Goal: Task Accomplishment & Management: Use online tool/utility

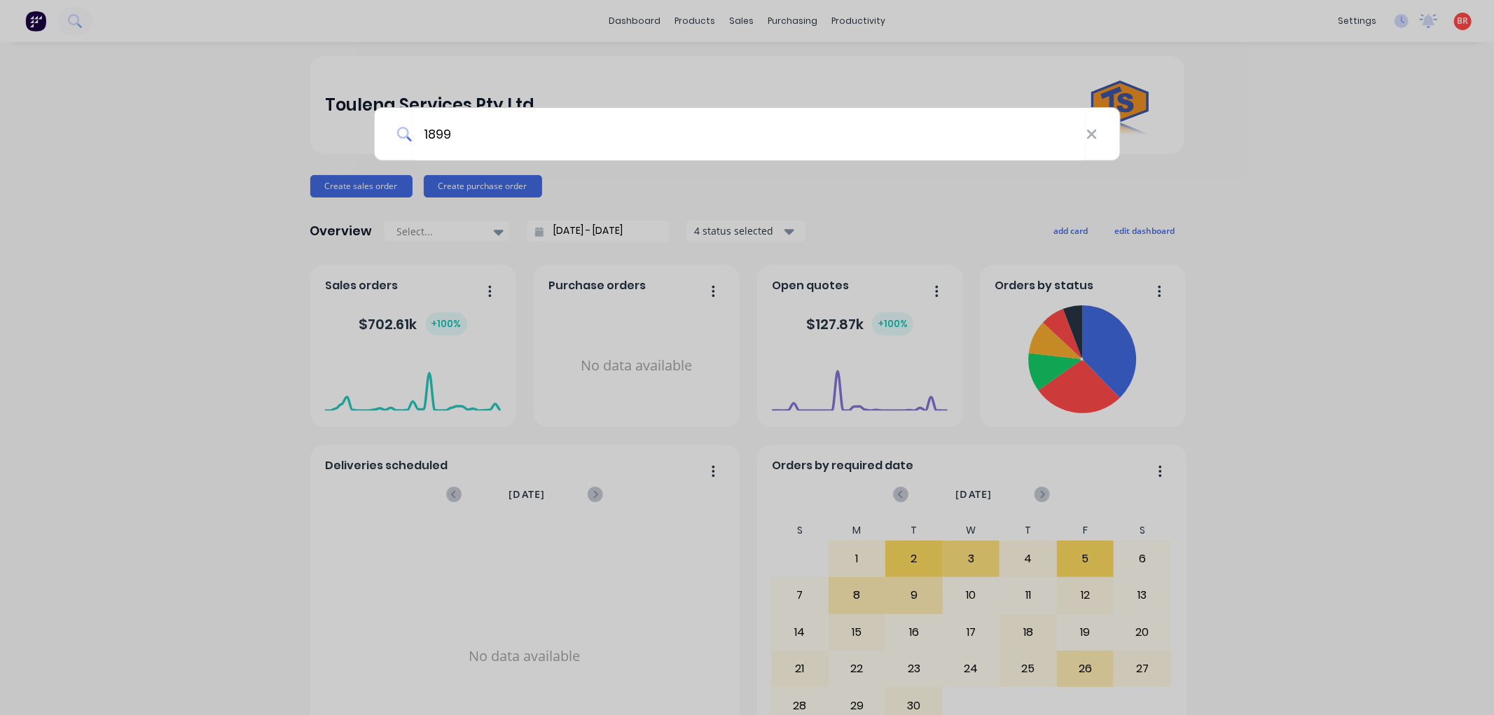
type input "18993"
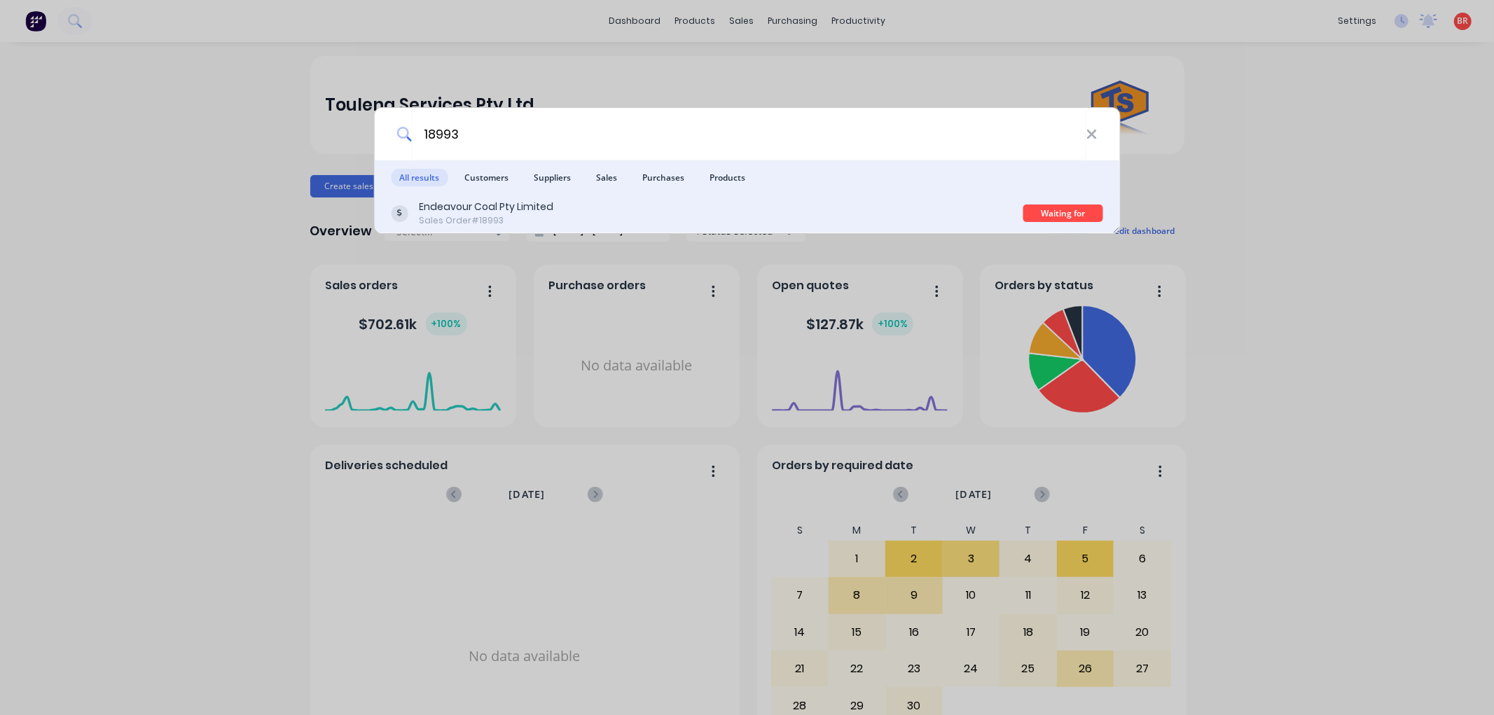
click at [913, 222] on div "Endeavour Coal Pty Limited Sales Order #18993" at bounding box center [707, 213] width 632 height 27
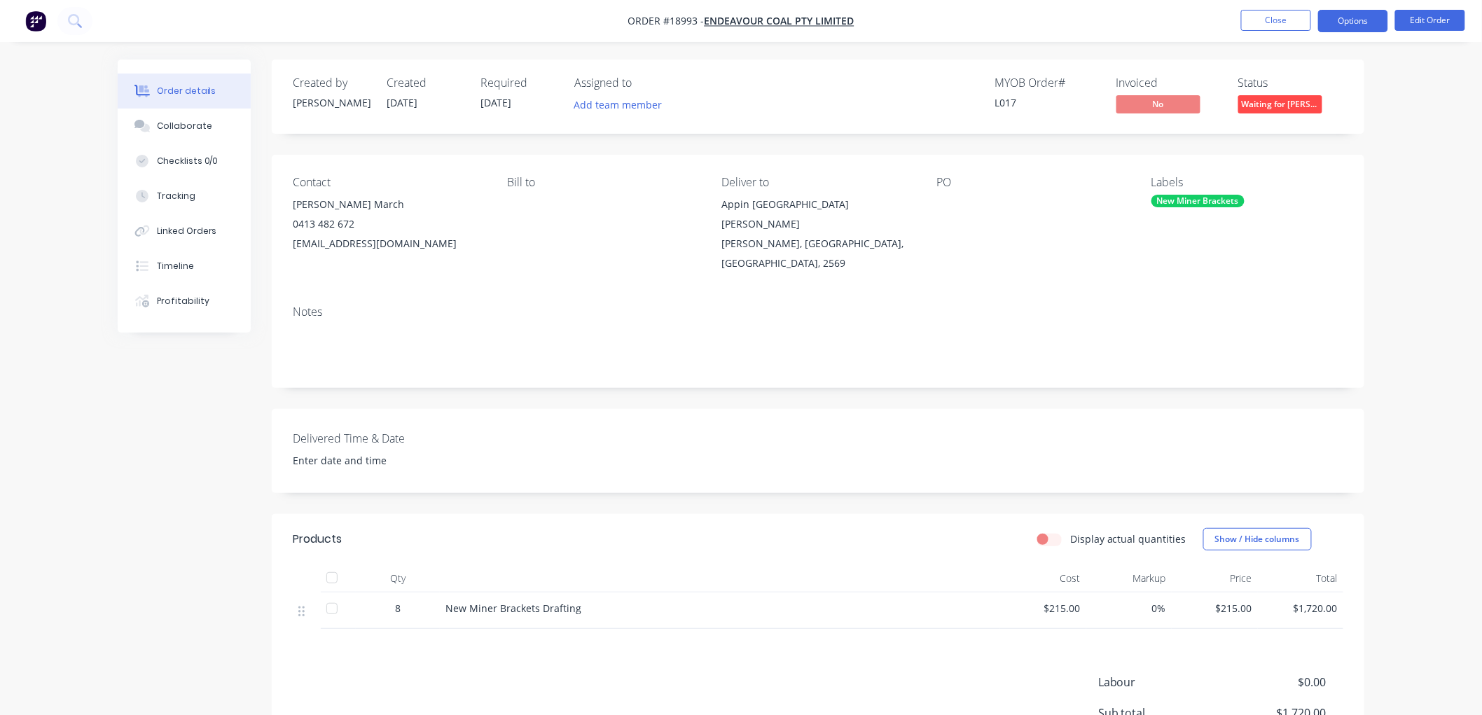
click at [1343, 24] on button "Options" at bounding box center [1353, 21] width 70 height 22
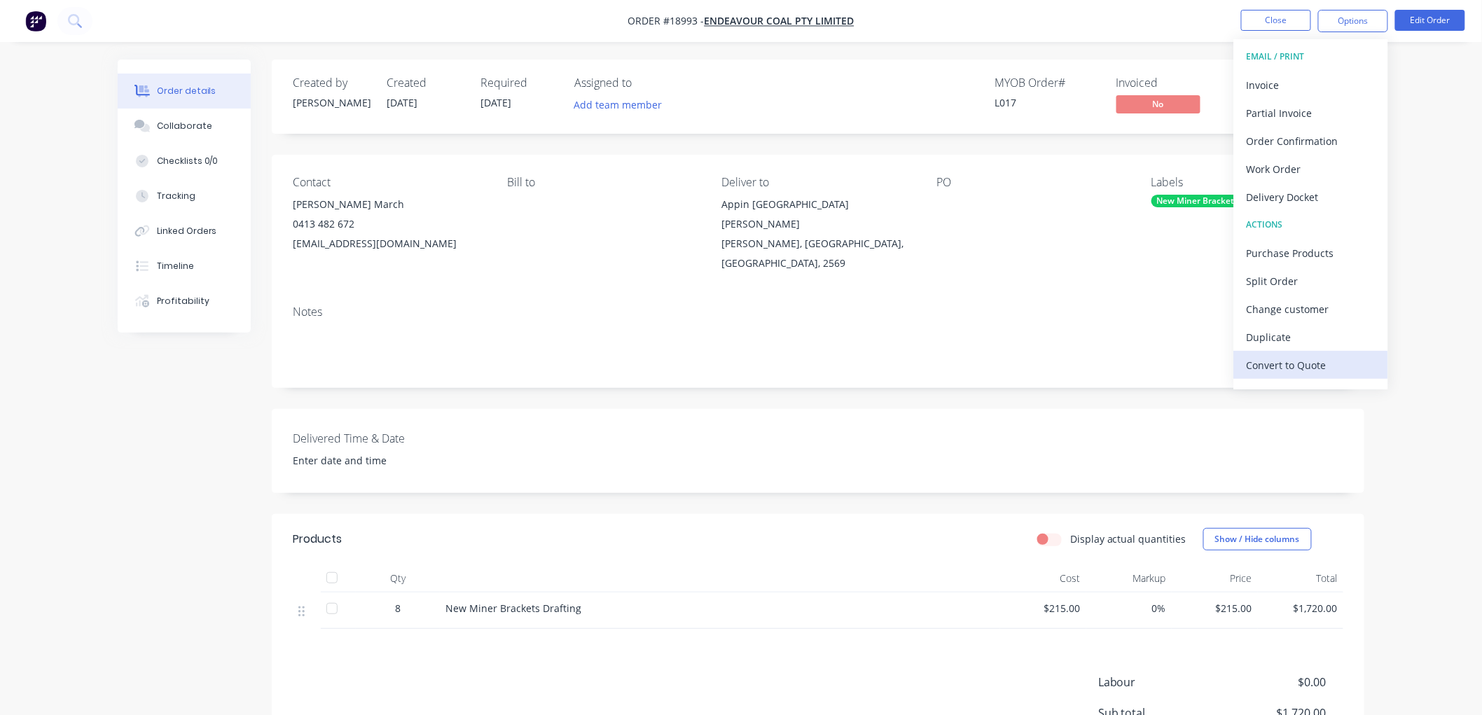
click at [1279, 363] on div "Convert to Quote" at bounding box center [1311, 365] width 129 height 20
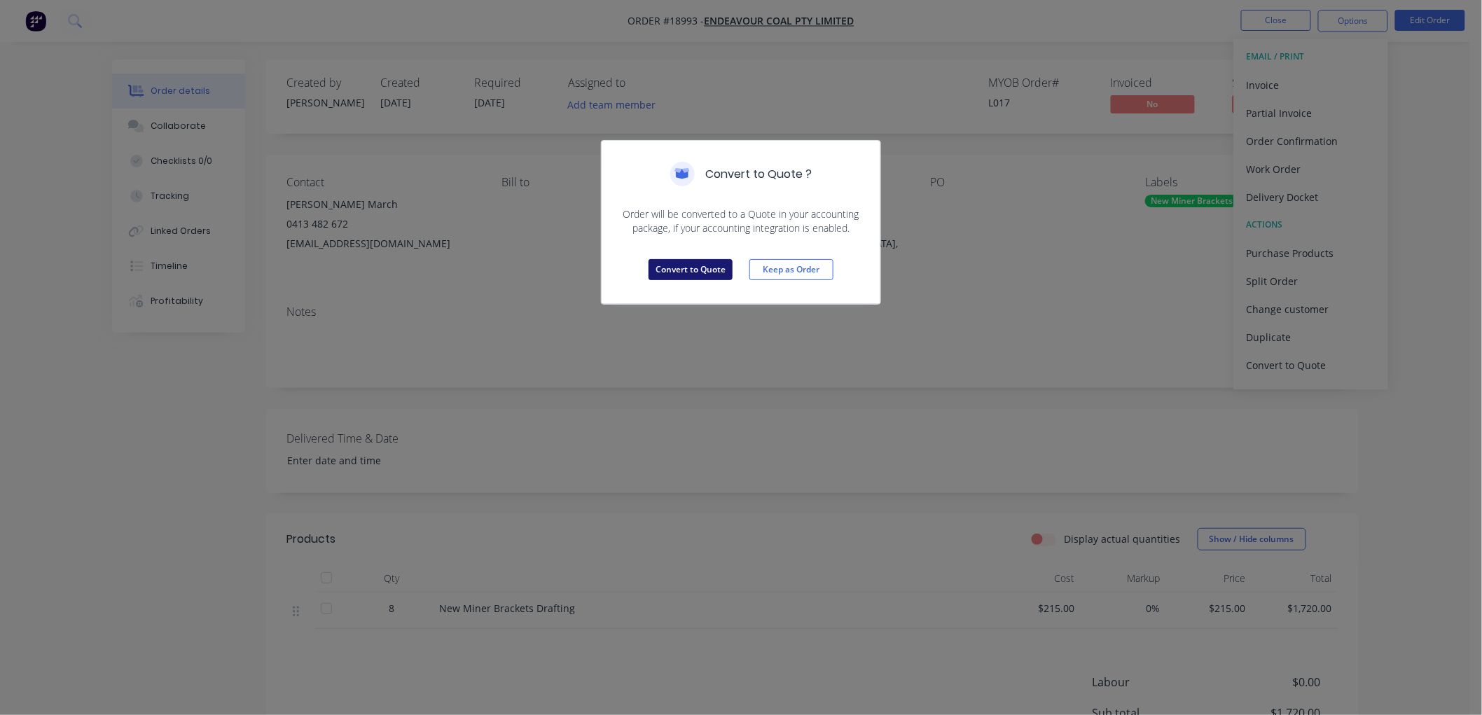
click at [674, 265] on button "Convert to Quote" at bounding box center [690, 269] width 84 height 21
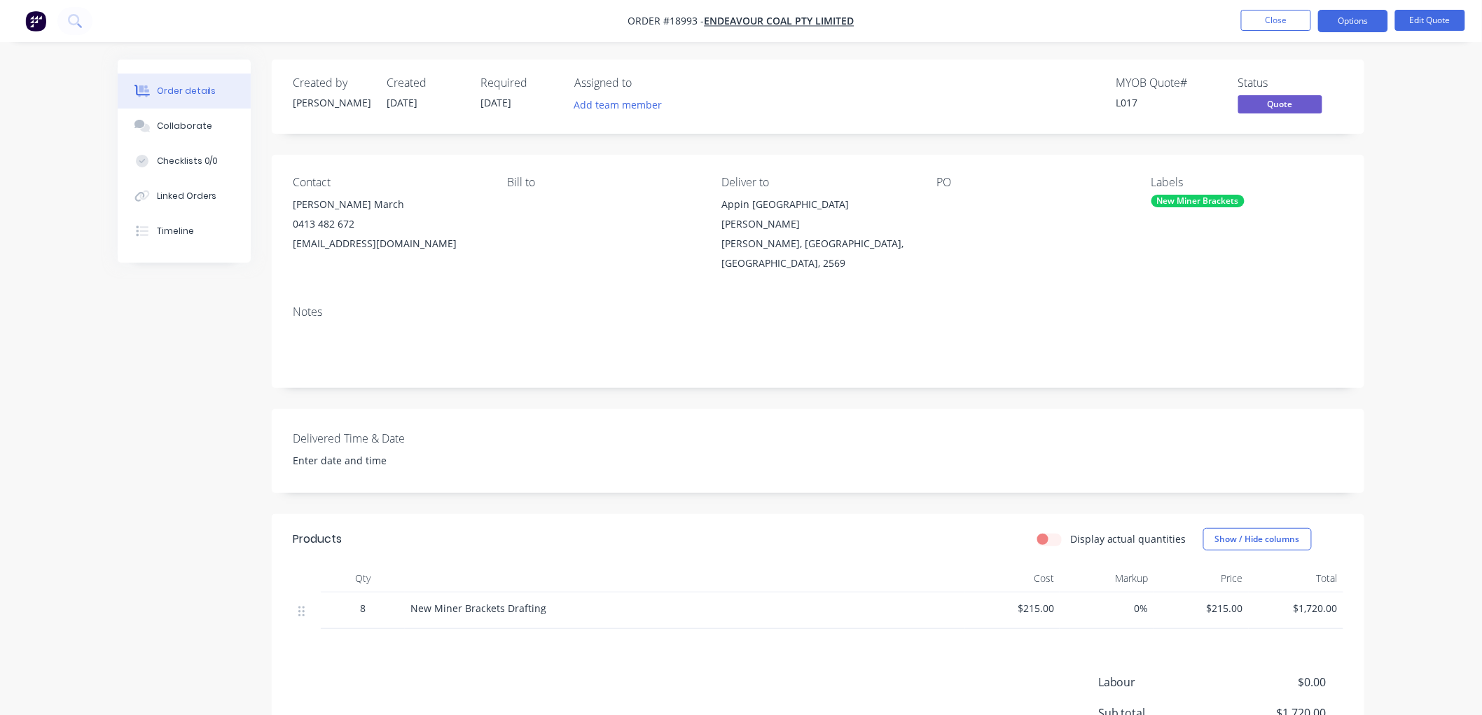
click at [1032, 601] on span "$215.00" at bounding box center [1012, 608] width 83 height 15
click at [1027, 601] on span "$215.00" at bounding box center [1012, 608] width 83 height 15
click at [1031, 601] on span "$215.00" at bounding box center [1012, 608] width 83 height 15
click at [1044, 601] on span "$215.00" at bounding box center [1012, 608] width 83 height 15
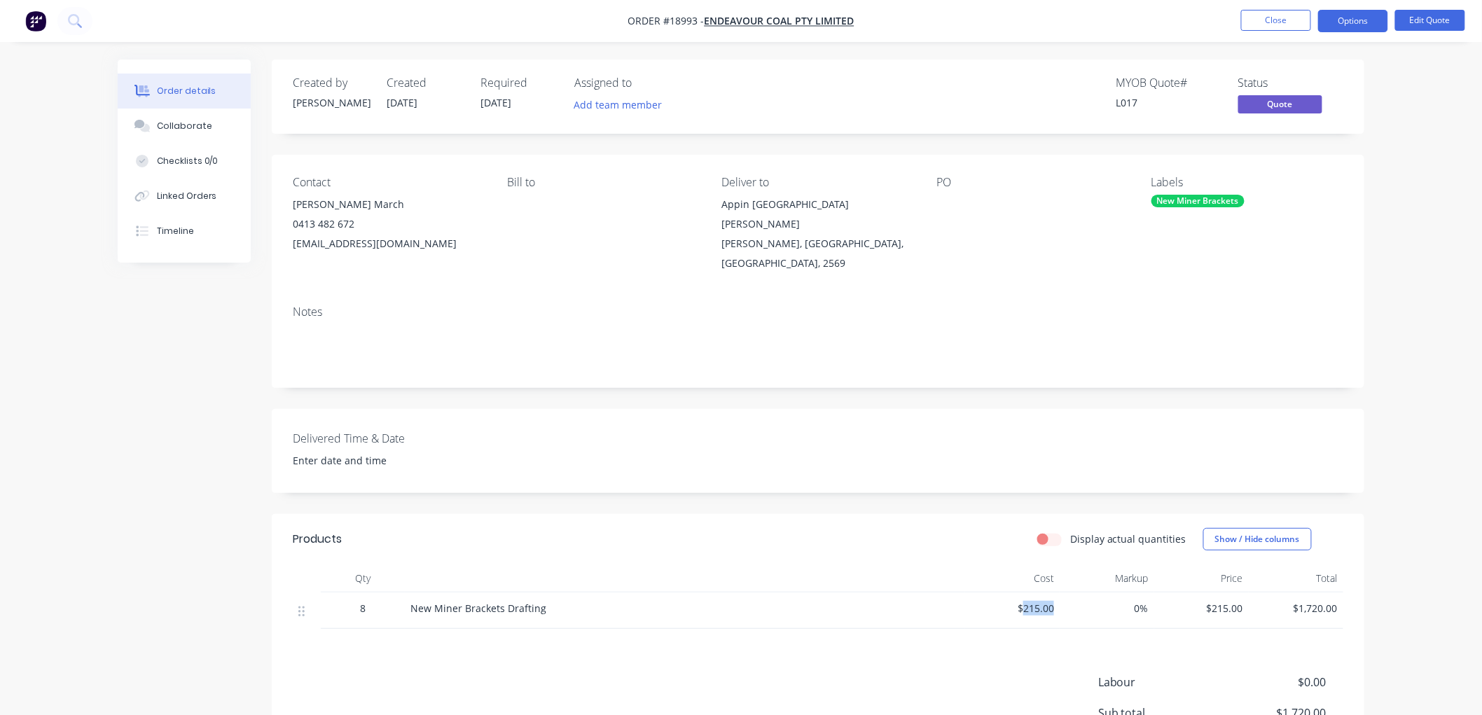
click at [1044, 601] on span "$215.00" at bounding box center [1012, 608] width 83 height 15
drag, startPoint x: 1033, startPoint y: 597, endPoint x: 1041, endPoint y: 590, distance: 10.0
click at [1034, 601] on span "$215.00" at bounding box center [1012, 608] width 83 height 15
click at [1041, 601] on span "$215.00" at bounding box center [1012, 608] width 83 height 15
click at [1412, 24] on button "Edit Quote" at bounding box center [1430, 20] width 70 height 21
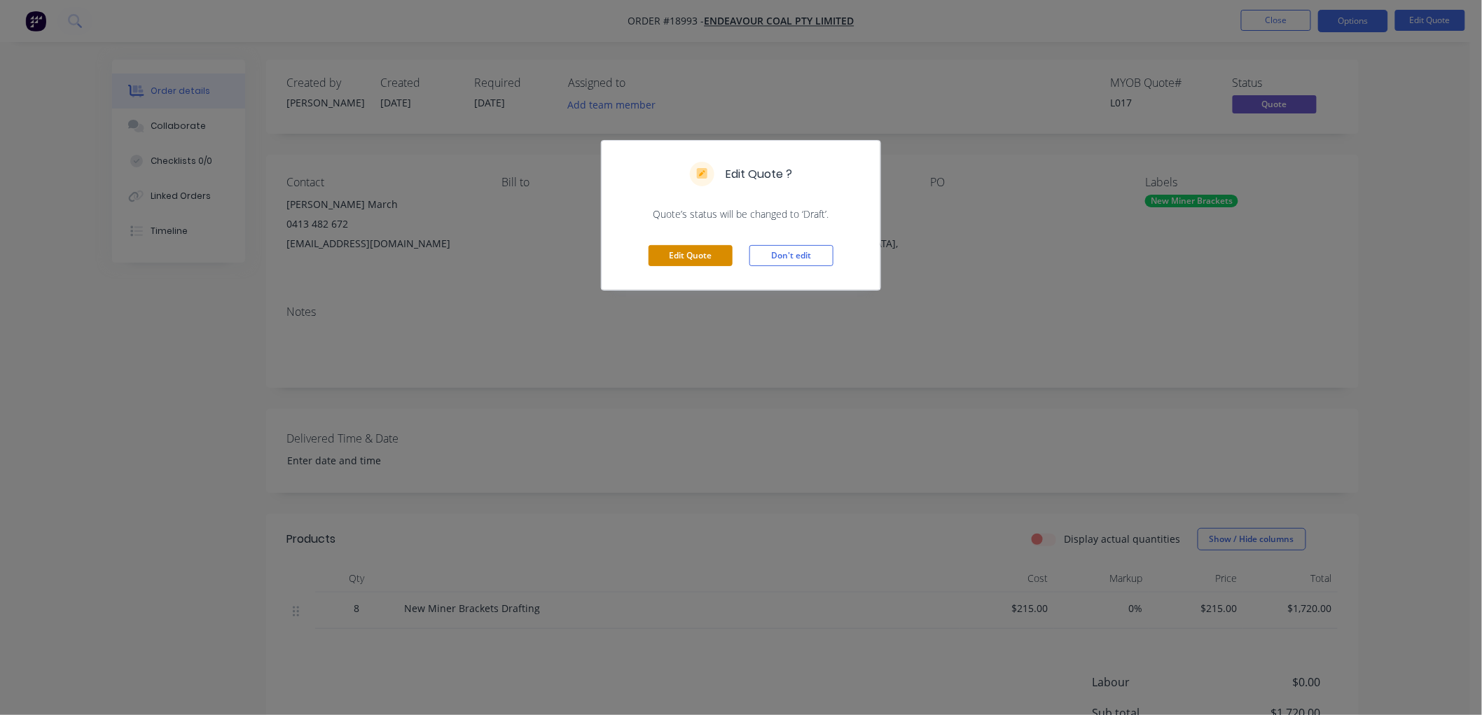
click at [702, 251] on button "Edit Quote" at bounding box center [690, 255] width 84 height 21
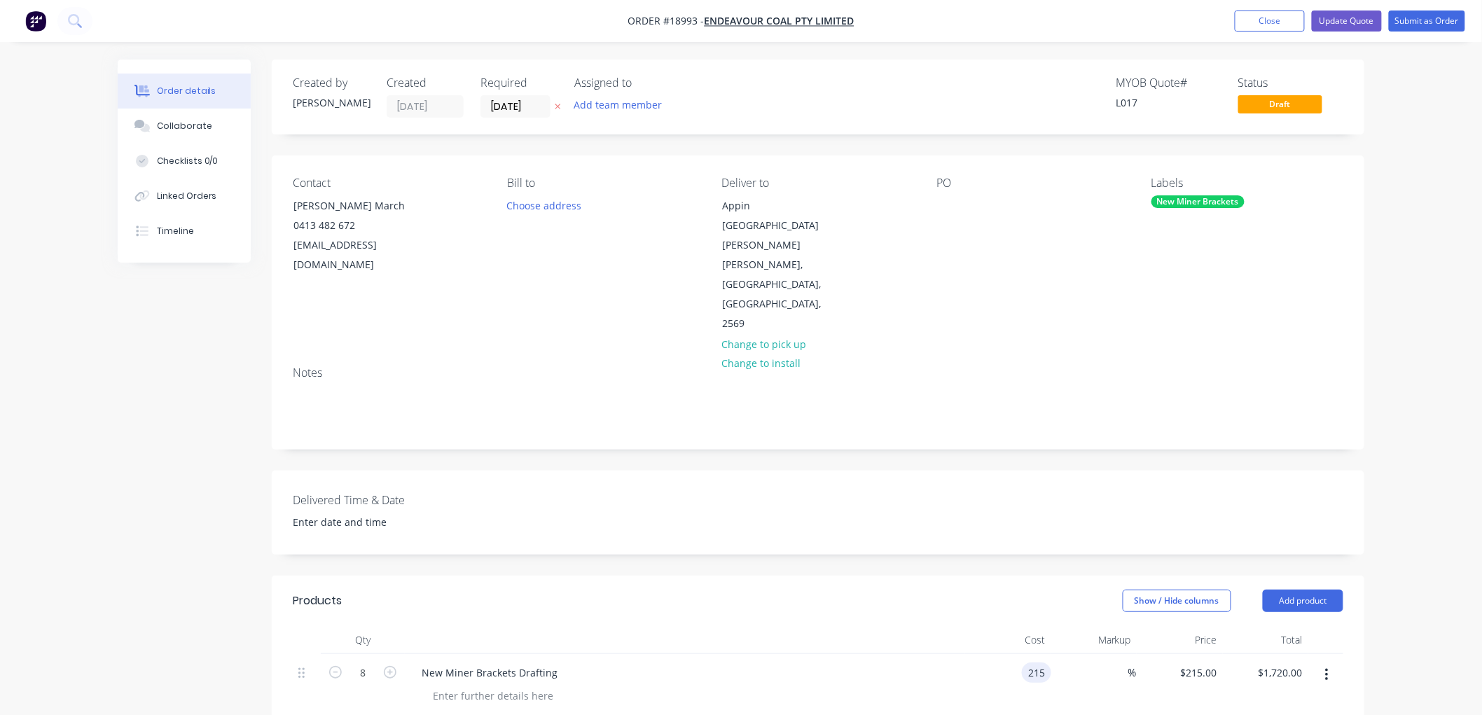
click at [1034, 662] on input "215" at bounding box center [1039, 672] width 24 height 20
type input "$277.00"
type input "$2,216.00"
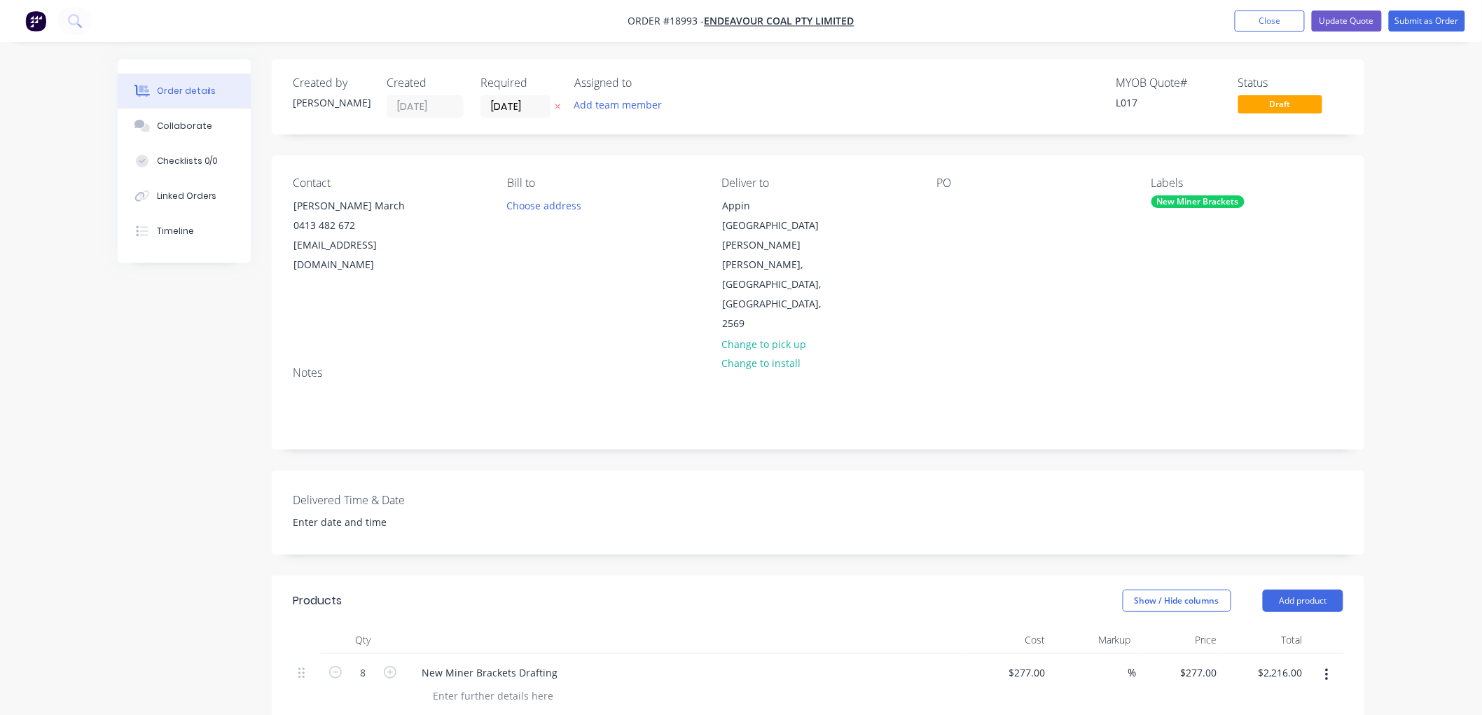
click at [1417, 408] on div "Order details Collaborate Checklists 0/0 Linked Orders Timeline Order details C…" at bounding box center [741, 560] width 1482 height 1120
click at [1338, 21] on button "Update Quote" at bounding box center [1347, 21] width 70 height 21
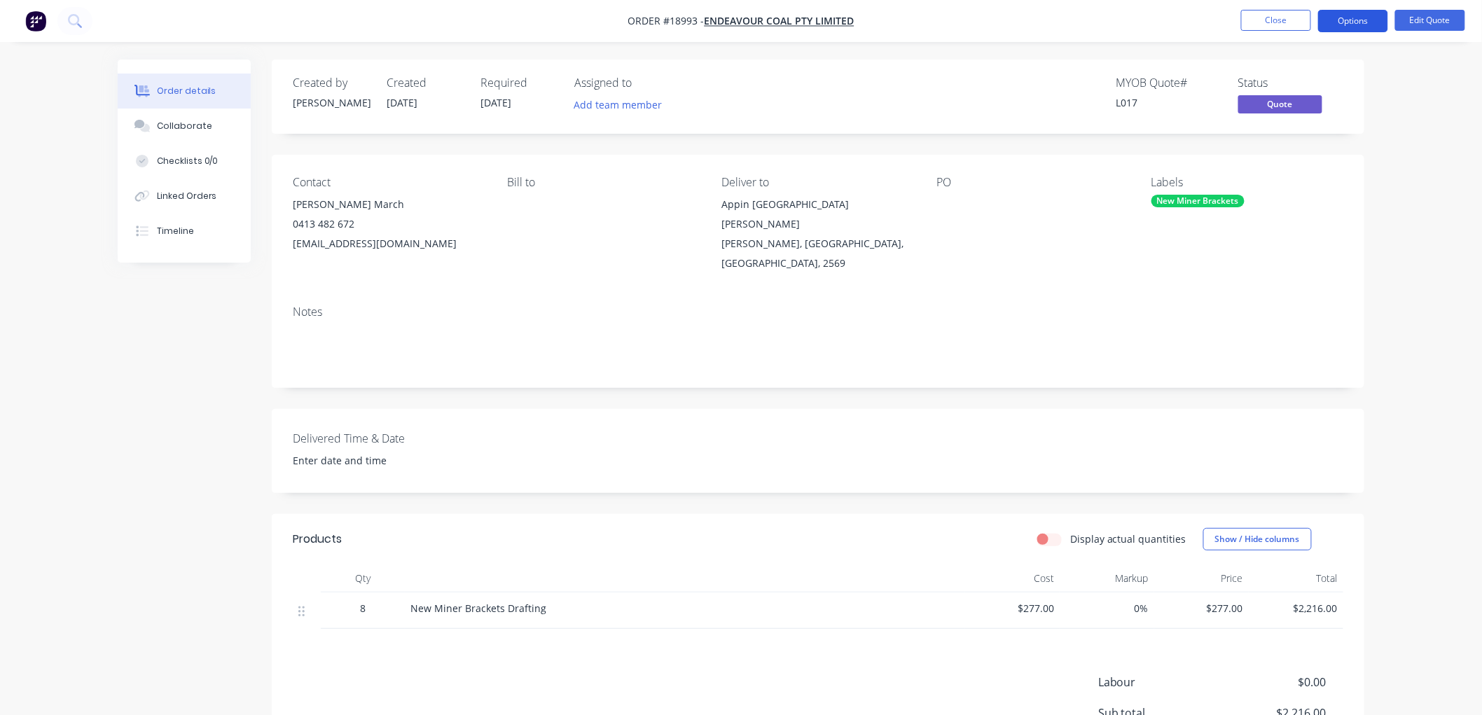
click at [1346, 18] on button "Options" at bounding box center [1353, 21] width 70 height 22
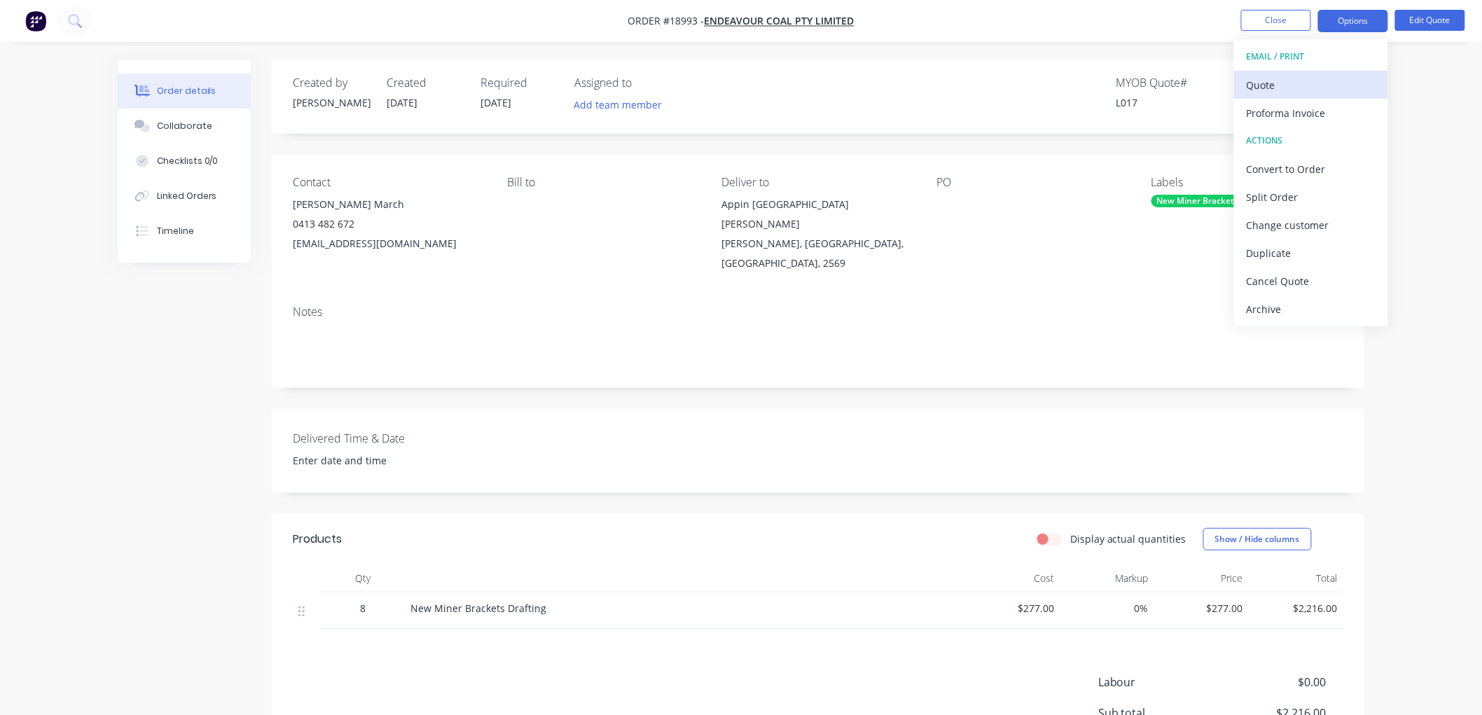
click at [1269, 88] on div "Quote" at bounding box center [1311, 85] width 129 height 20
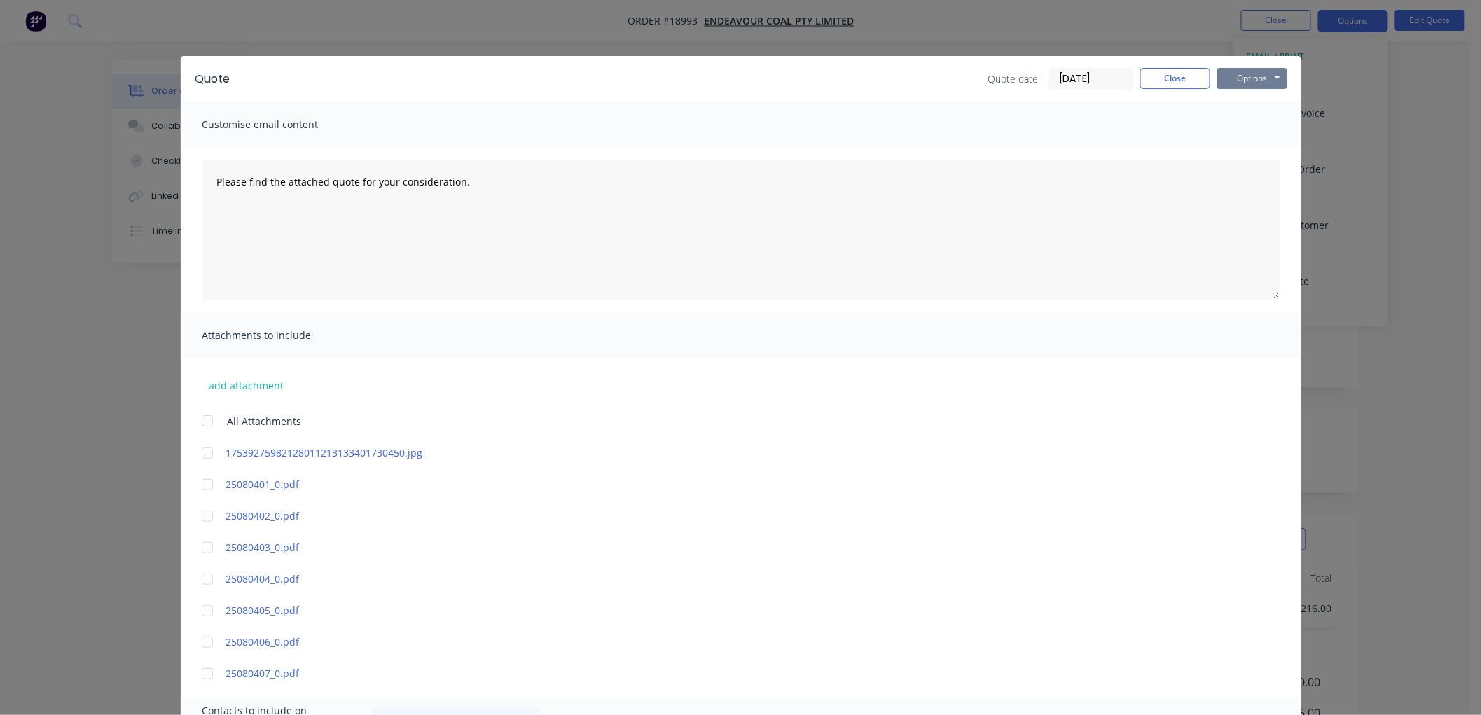
click at [1244, 77] on button "Options" at bounding box center [1252, 78] width 70 height 21
click at [1245, 127] on button "Print" at bounding box center [1262, 126] width 90 height 23
click at [1156, 79] on button "Close" at bounding box center [1175, 78] width 70 height 21
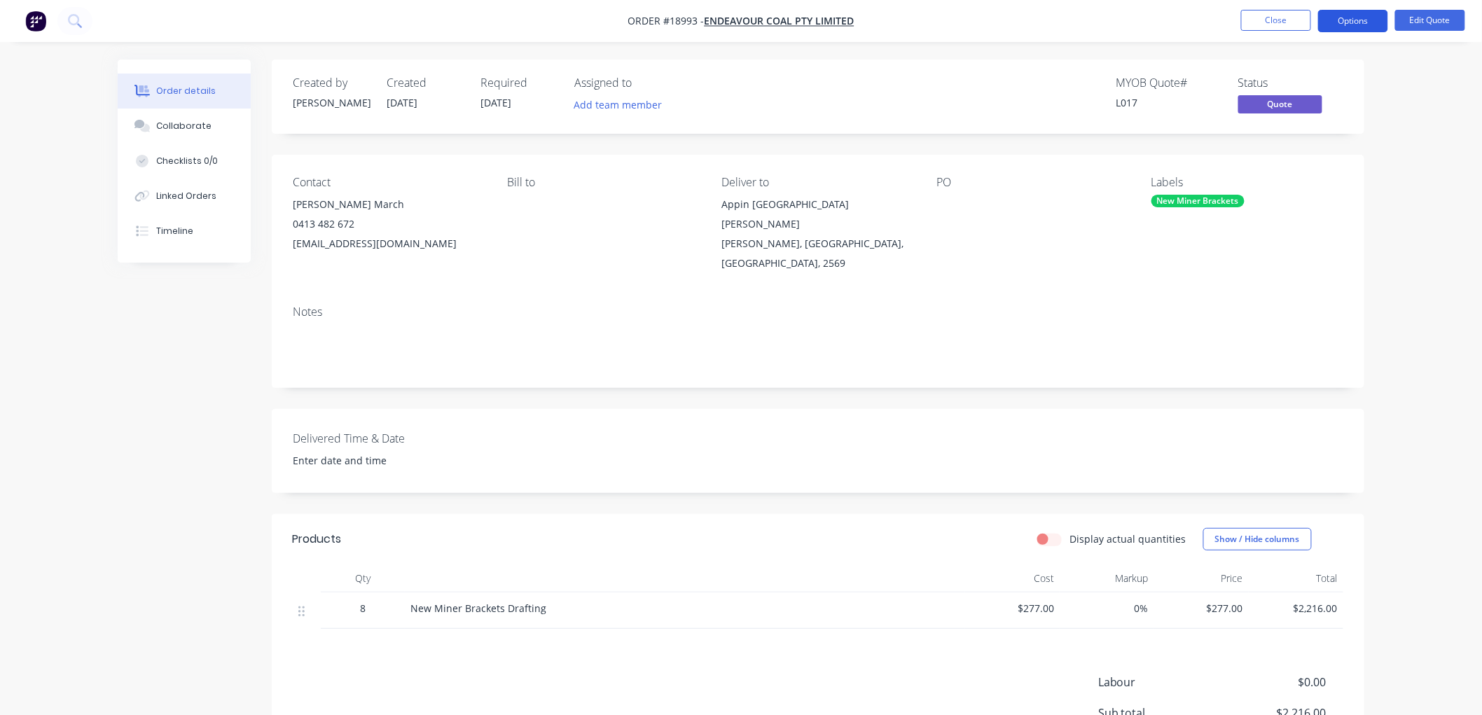
click at [1340, 22] on button "Options" at bounding box center [1353, 21] width 70 height 22
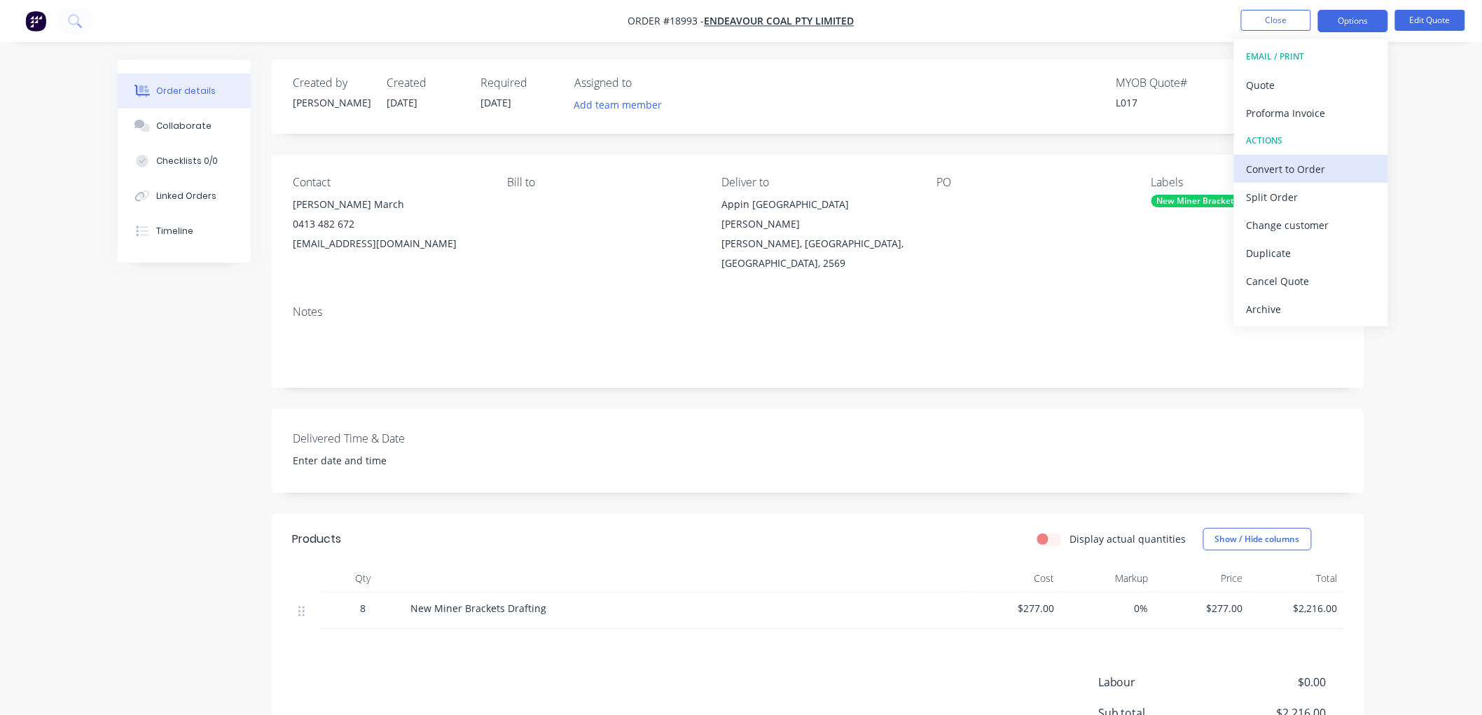
click at [1271, 167] on div "Convert to Order" at bounding box center [1311, 169] width 129 height 20
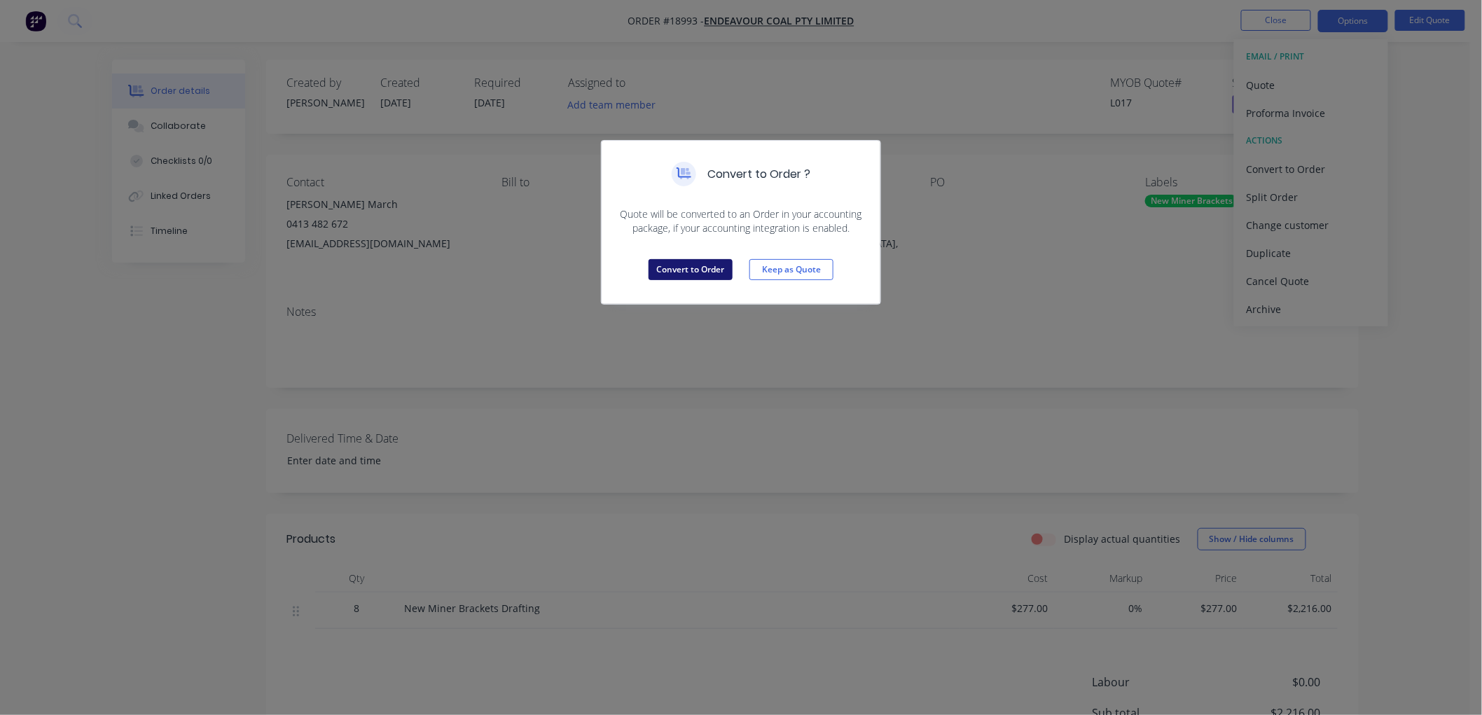
click at [689, 268] on button "Convert to Order" at bounding box center [690, 269] width 84 height 21
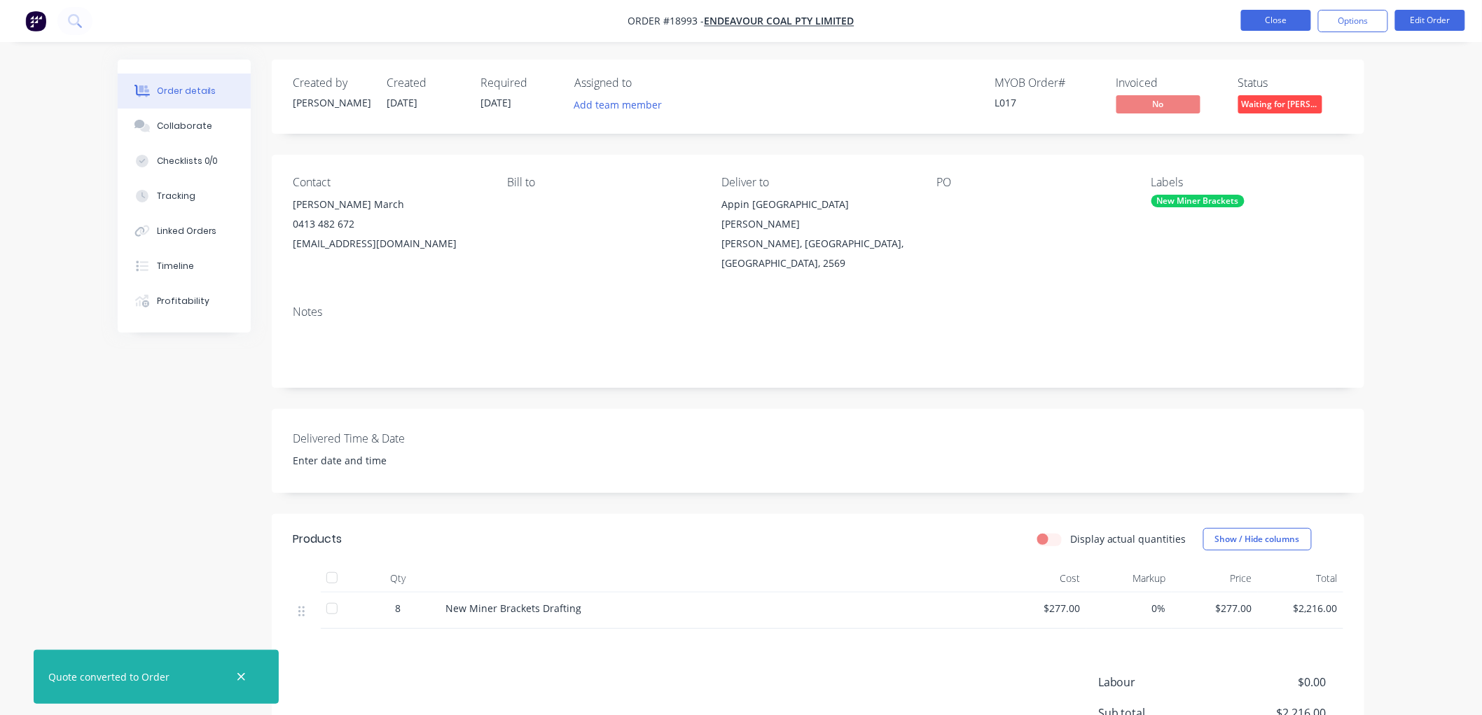
click at [1270, 18] on button "Close" at bounding box center [1276, 20] width 70 height 21
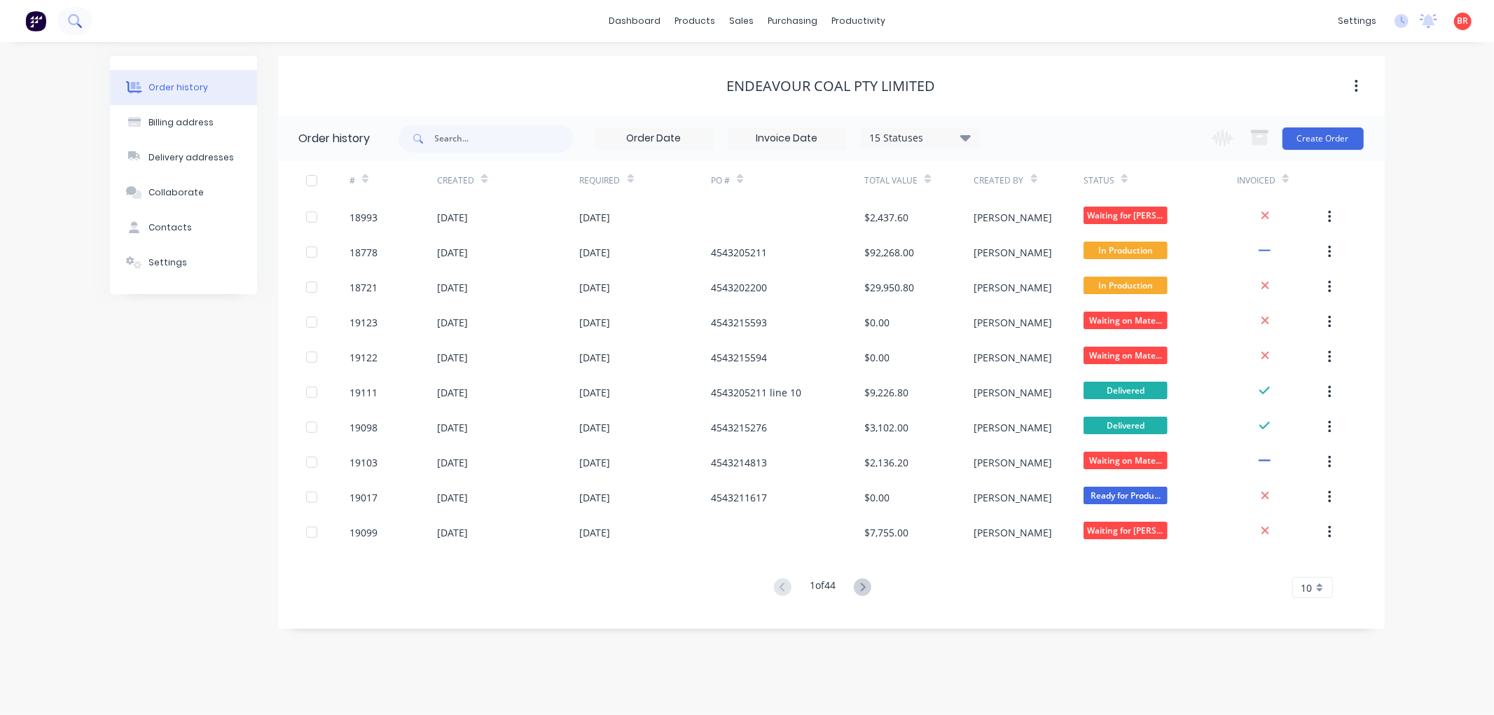
click at [74, 20] on icon at bounding box center [74, 20] width 13 height 13
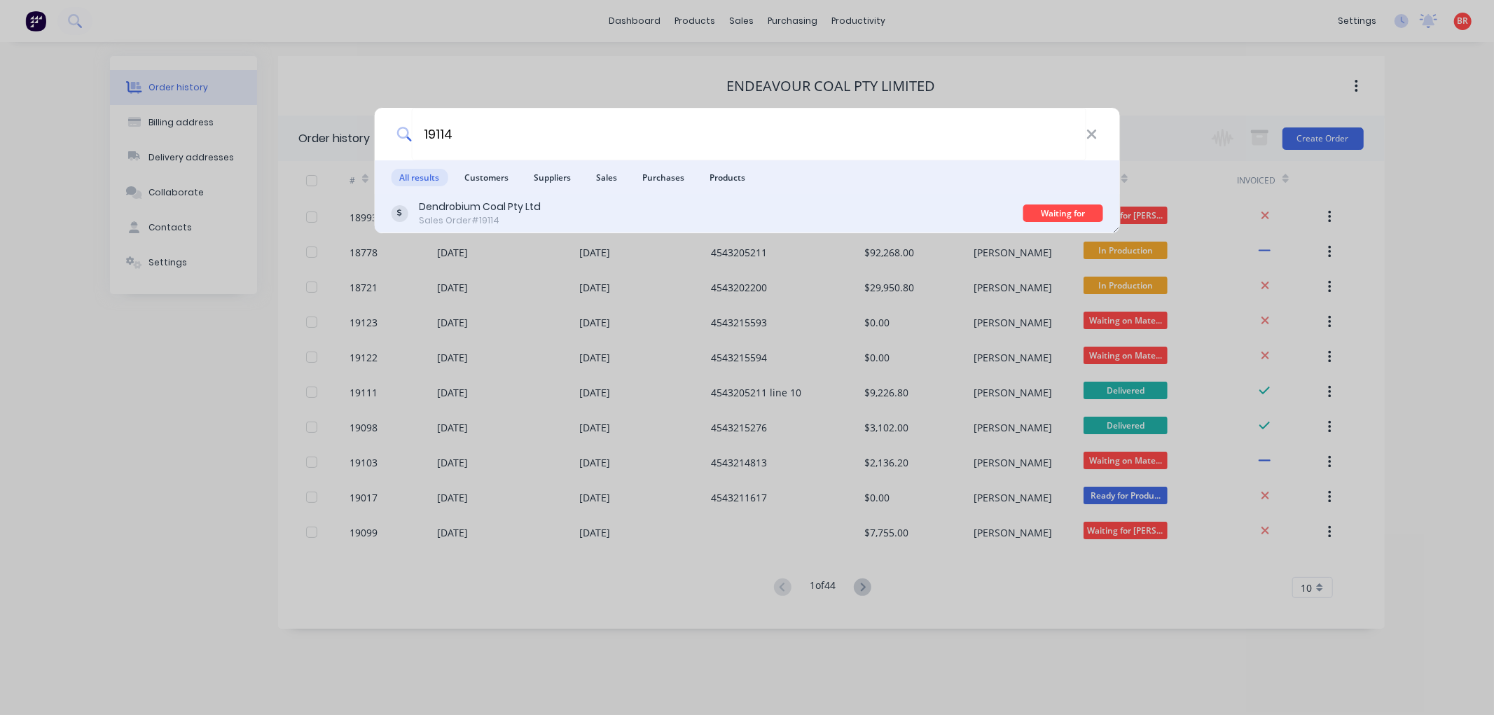
type input "19114"
click at [561, 210] on div "Dendrobium Coal Pty Ltd Sales Order #19114" at bounding box center [707, 213] width 632 height 27
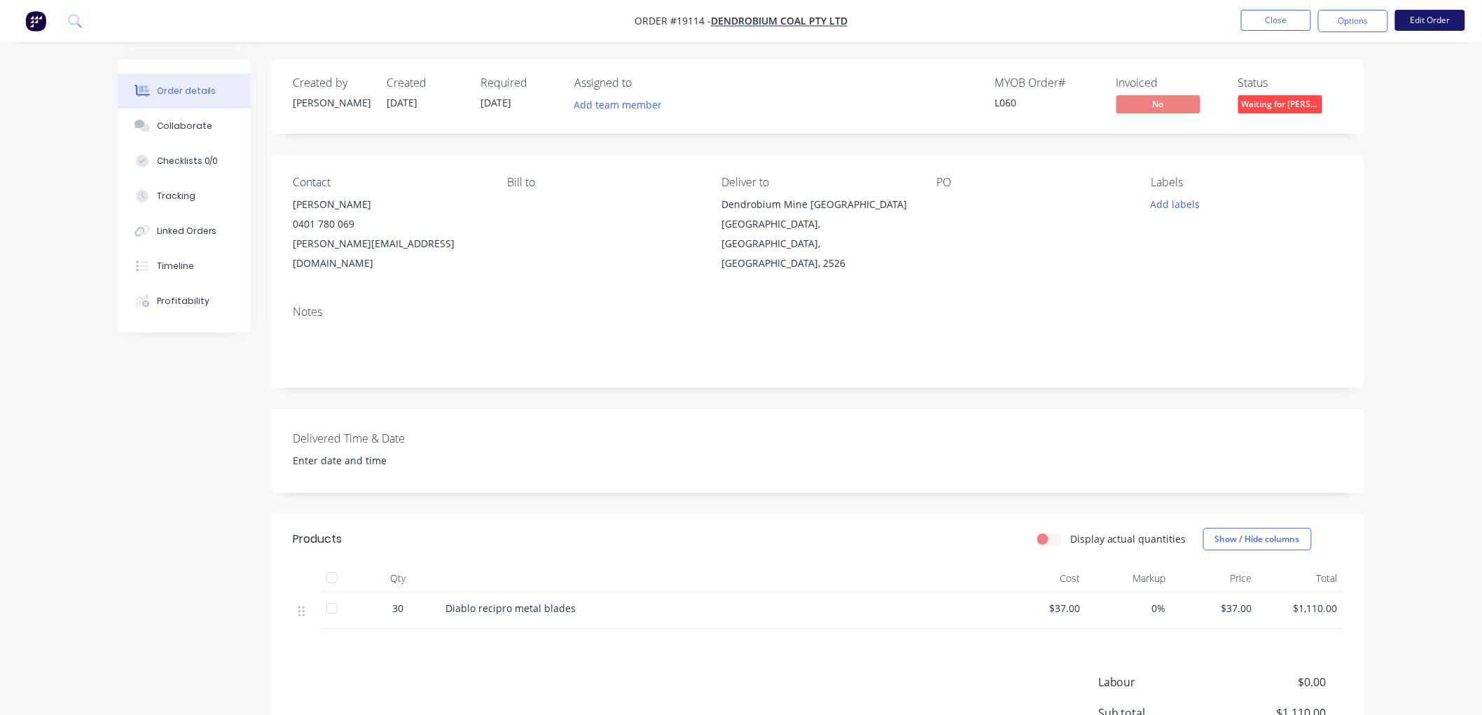
click at [1419, 23] on button "Edit Order" at bounding box center [1430, 20] width 70 height 21
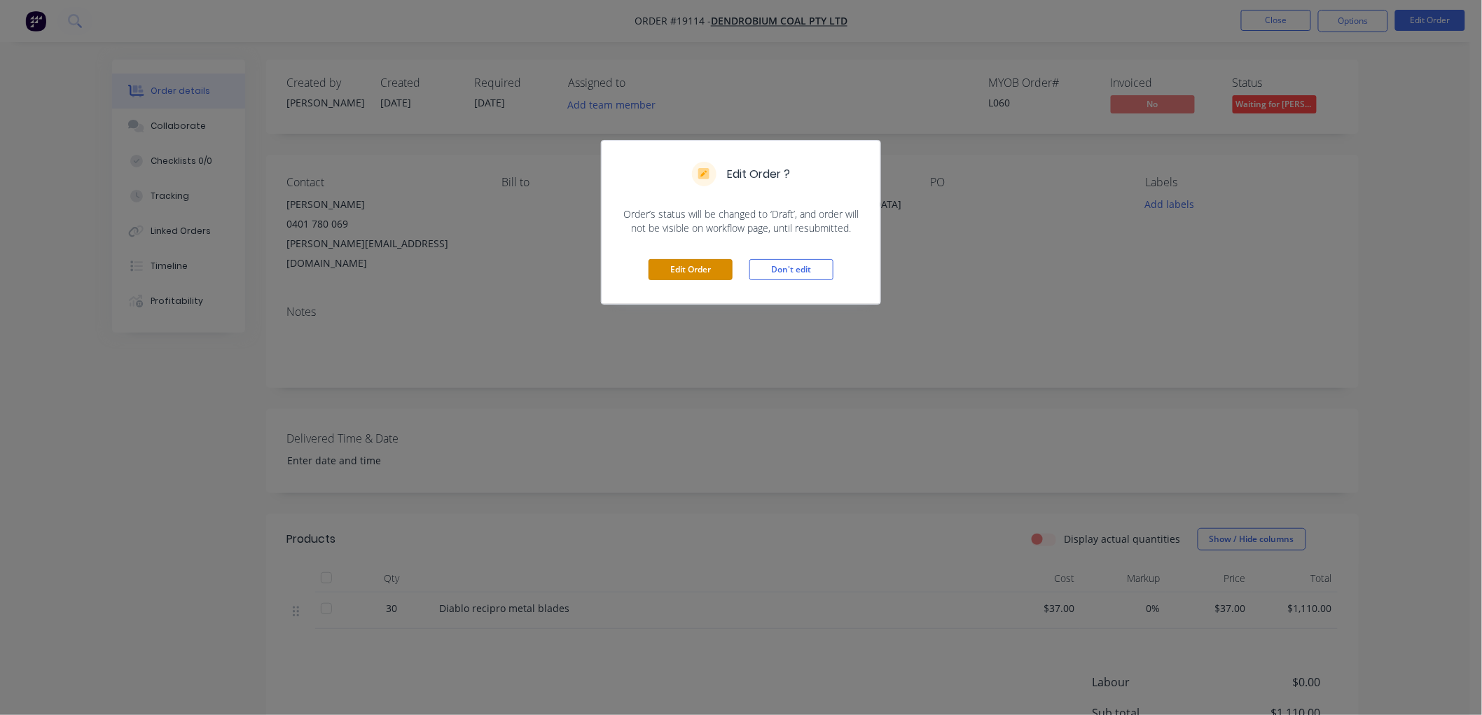
drag, startPoint x: 709, startPoint y: 273, endPoint x: 716, endPoint y: 271, distance: 7.3
click at [709, 272] on button "Edit Order" at bounding box center [690, 269] width 84 height 21
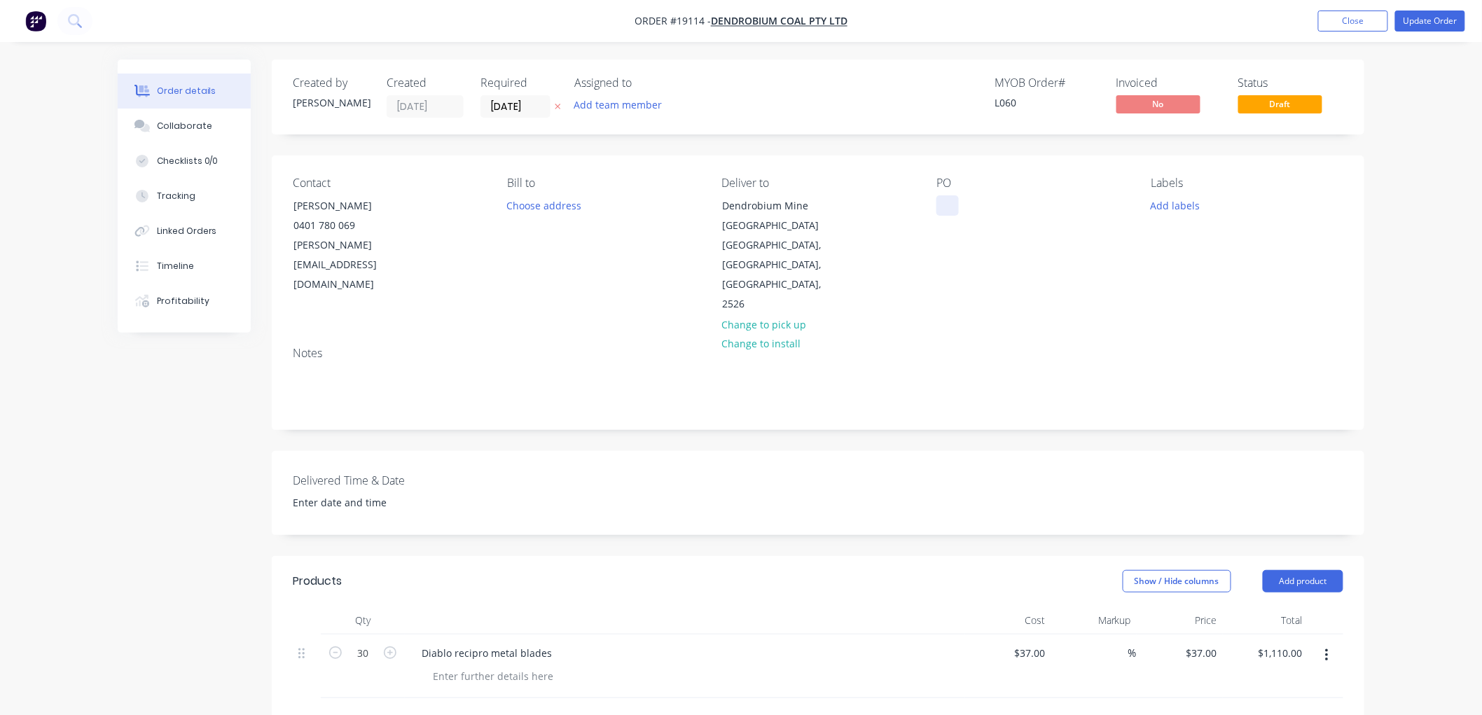
drag, startPoint x: 959, startPoint y: 197, endPoint x: 953, endPoint y: 201, distance: 7.2
click at [958, 197] on div "PO" at bounding box center [1032, 245] width 192 height 138
click at [954, 203] on div at bounding box center [947, 205] width 22 height 20
click at [946, 202] on div at bounding box center [947, 205] width 22 height 20
click at [1403, 23] on button "Update Order" at bounding box center [1430, 21] width 70 height 21
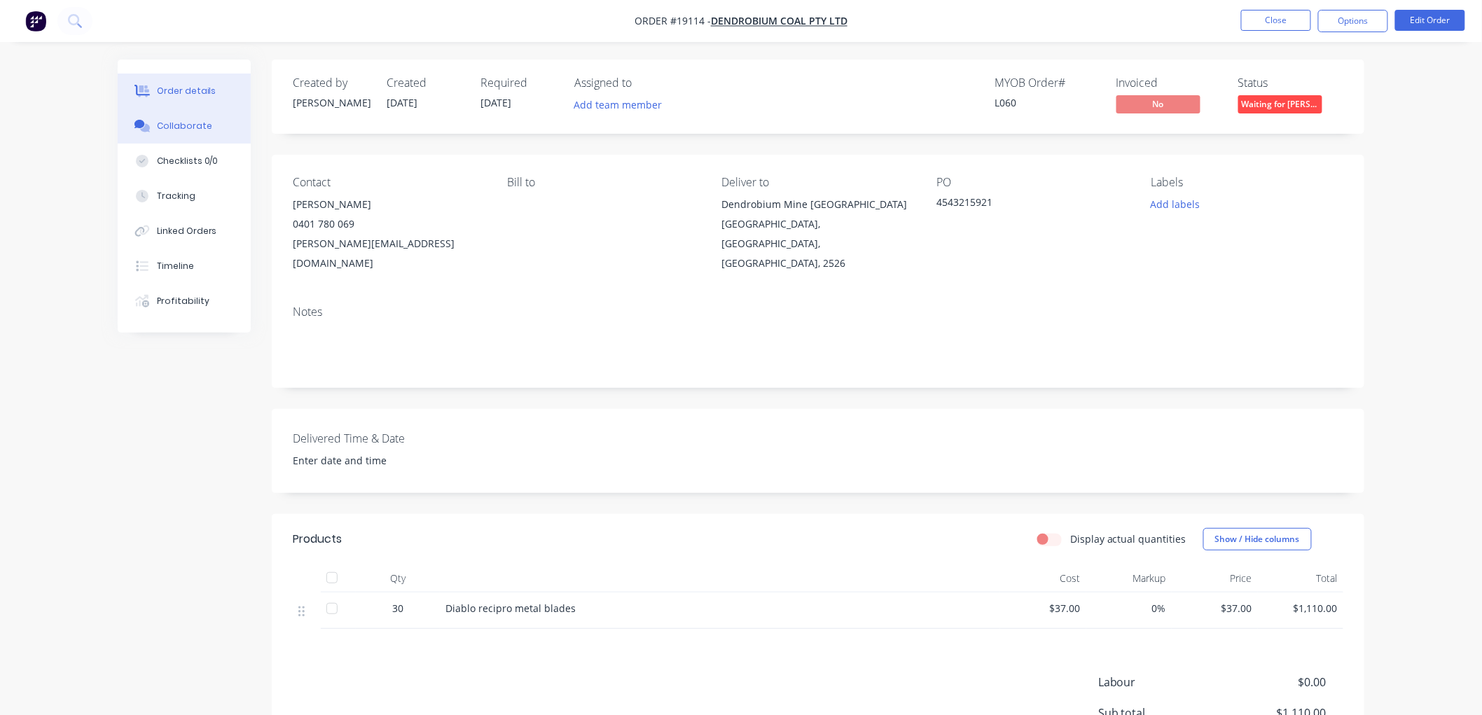
click at [180, 128] on div "Collaborate" at bounding box center [184, 126] width 55 height 13
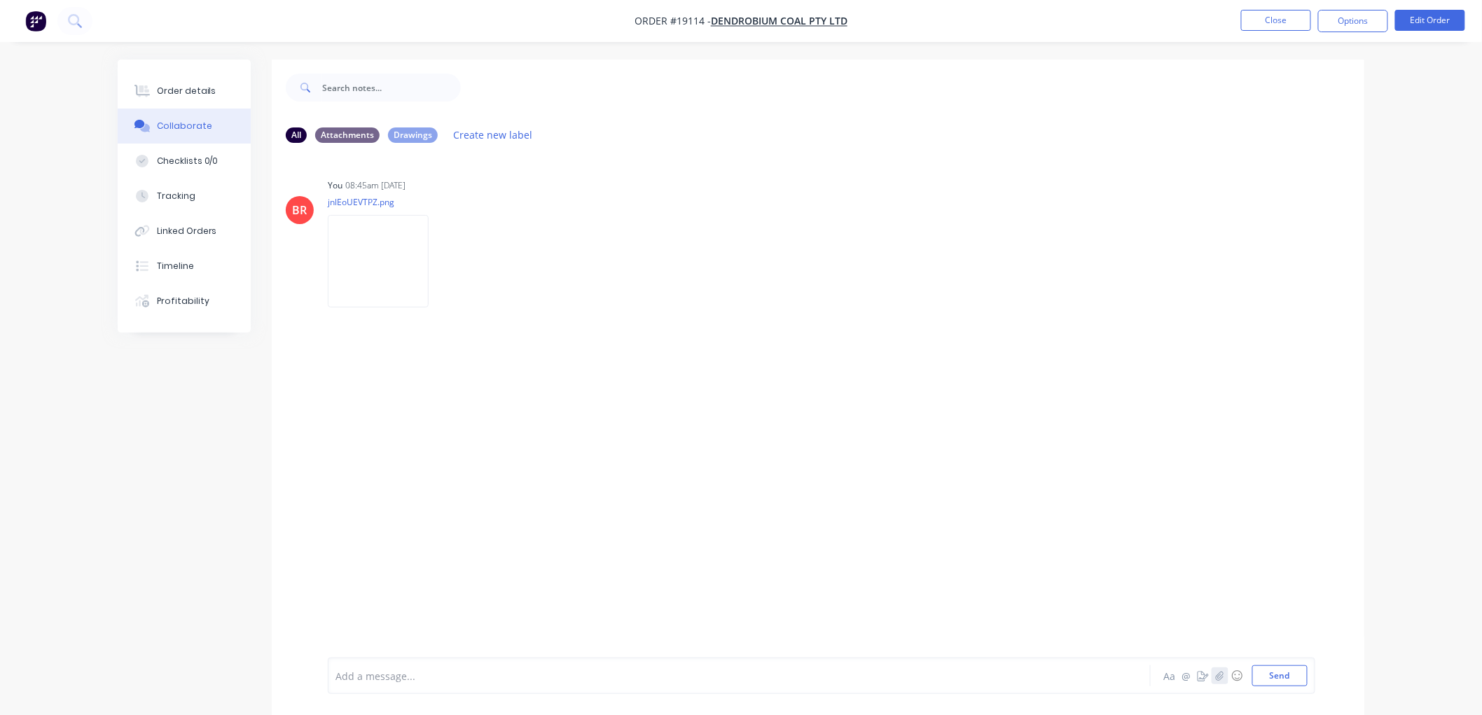
click at [1214, 675] on button "button" at bounding box center [1220, 675] width 17 height 17
click at [1282, 672] on button "Send" at bounding box center [1279, 675] width 55 height 21
click at [172, 98] on button "Order details" at bounding box center [184, 91] width 133 height 35
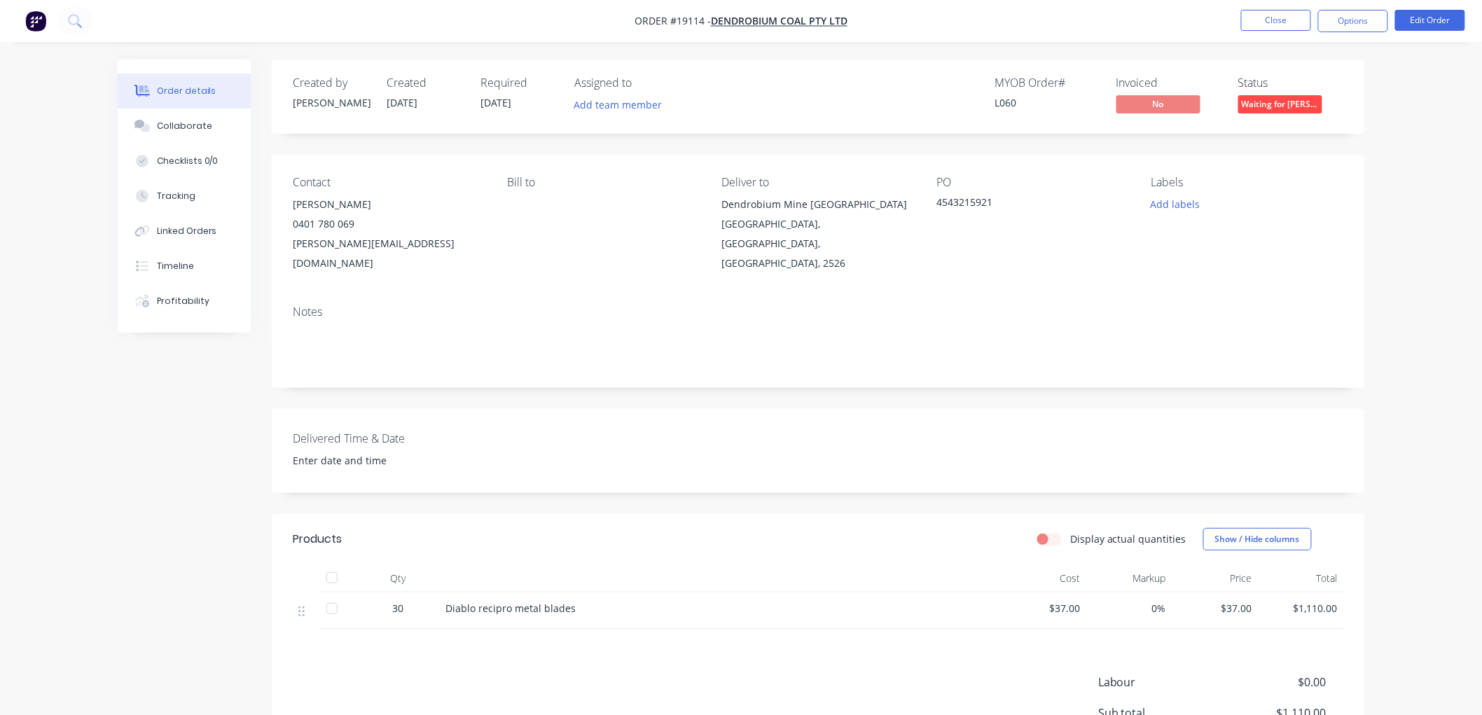
click at [1293, 105] on span "Waiting for [PERSON_NAME]" at bounding box center [1280, 104] width 84 height 18
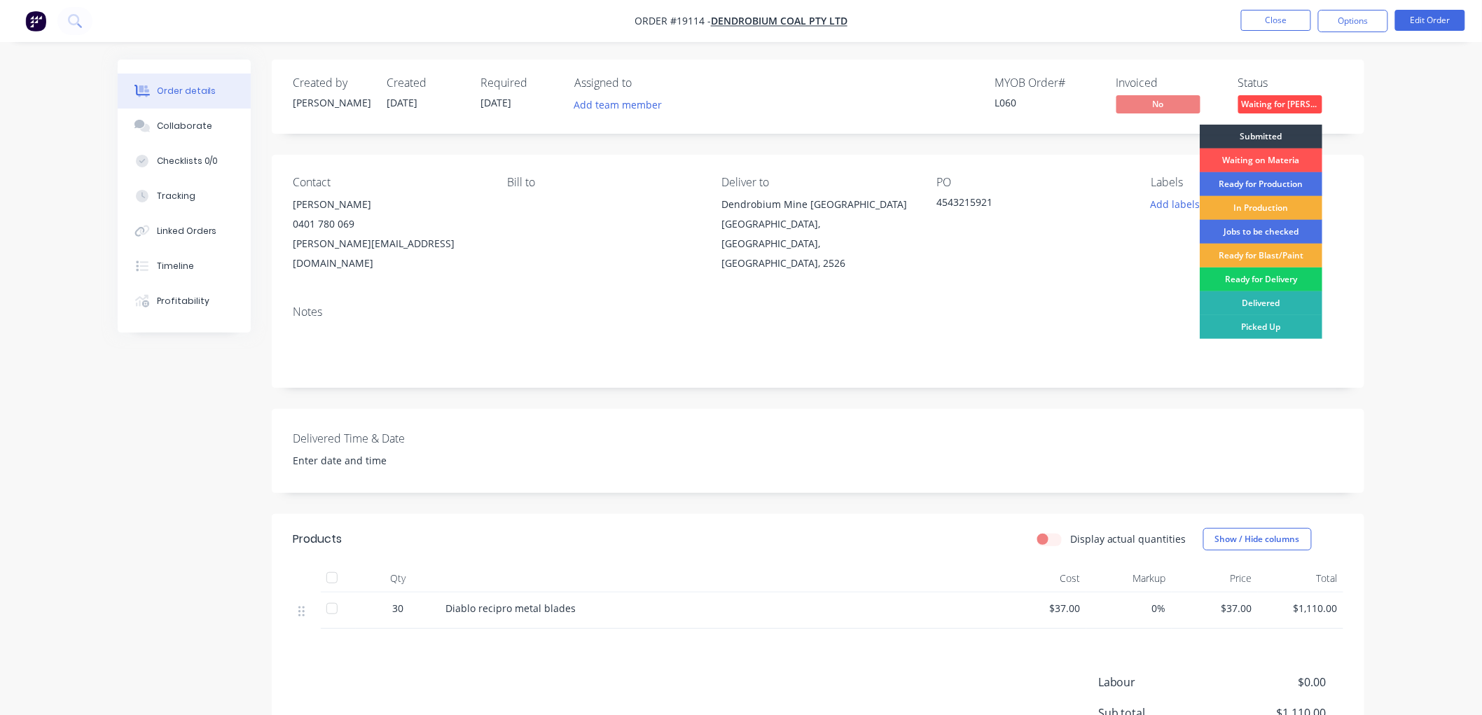
click at [1259, 284] on div "Ready for Delivery" at bounding box center [1261, 280] width 123 height 24
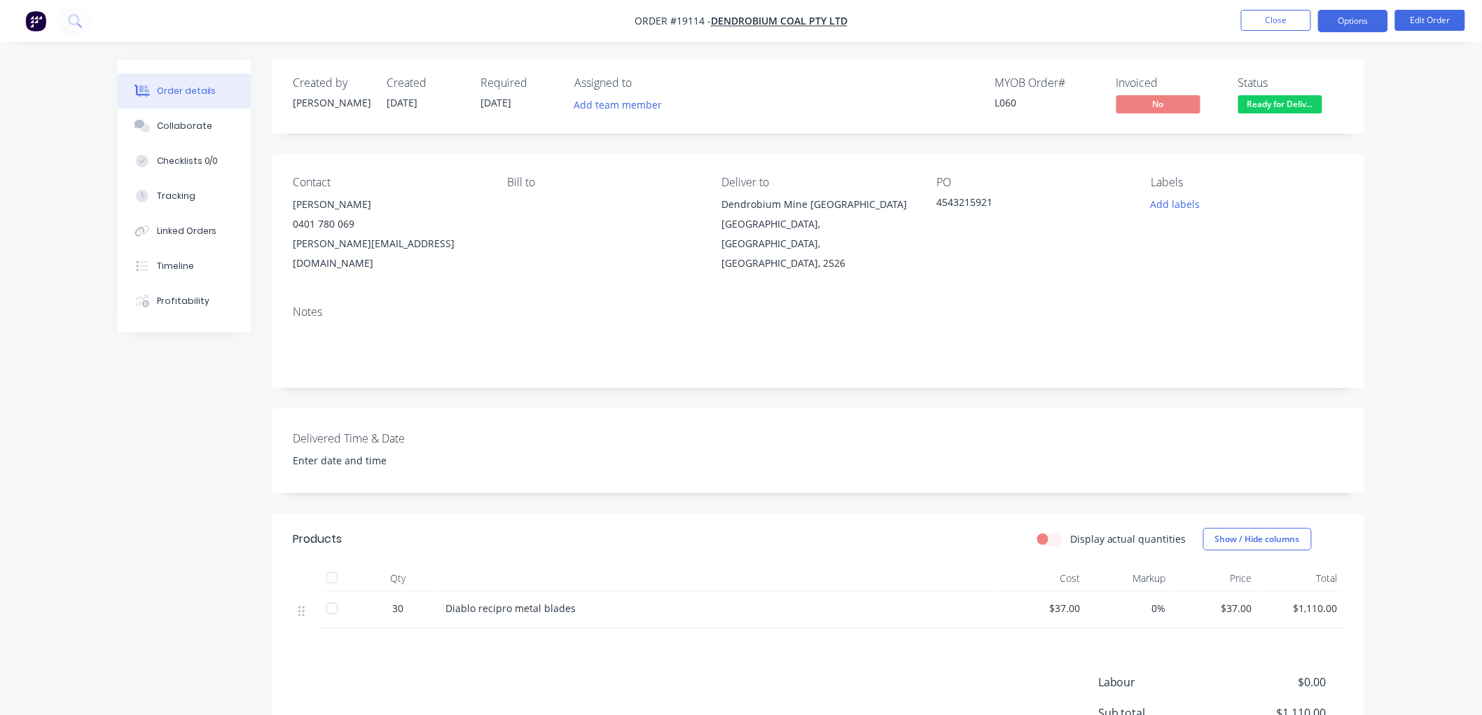
click at [1329, 26] on button "Options" at bounding box center [1353, 21] width 70 height 22
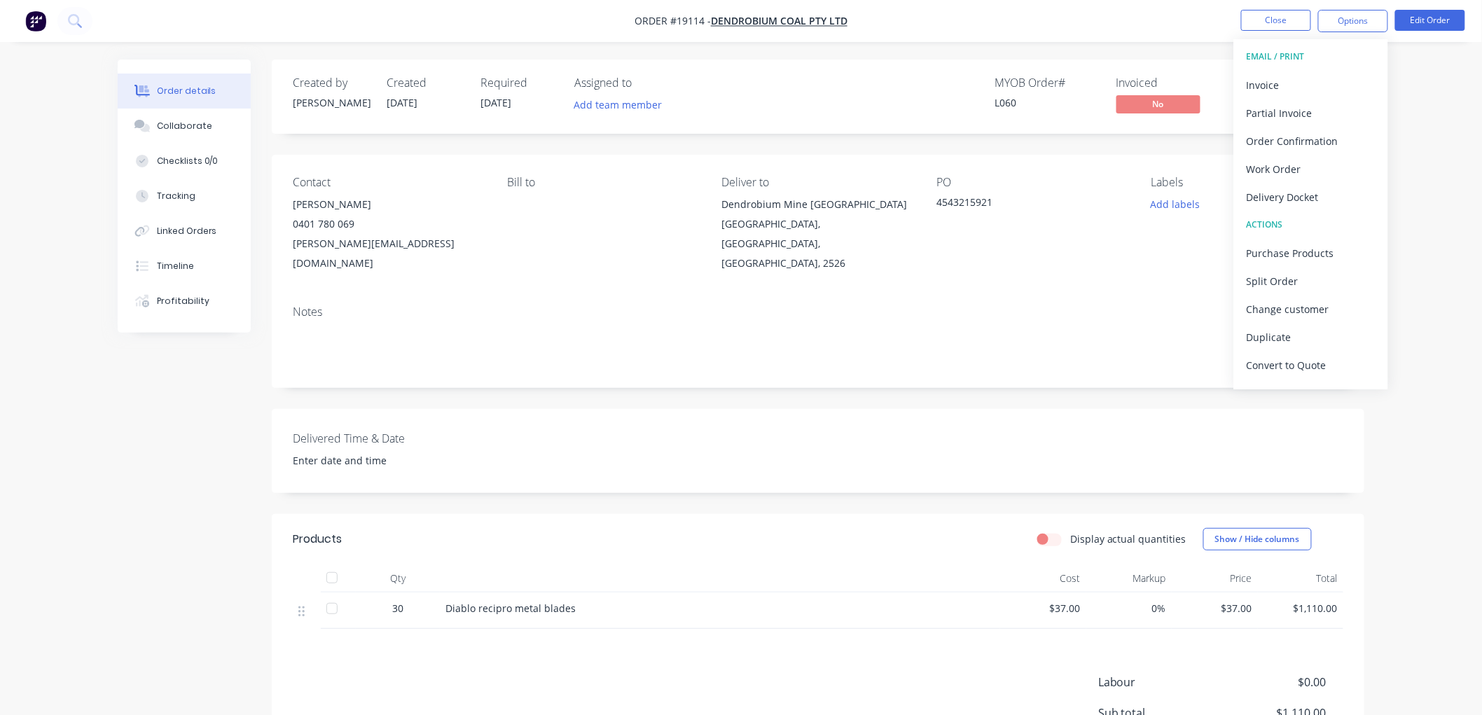
click at [1294, 197] on div "Delivery Docket" at bounding box center [1311, 197] width 129 height 20
click at [1272, 134] on div "Without pricing" at bounding box center [1311, 141] width 129 height 20
click at [1424, 172] on div "Order details Collaborate Checklists 0/0 Tracking Linked Orders Timeline Profit…" at bounding box center [741, 439] width 1482 height 878
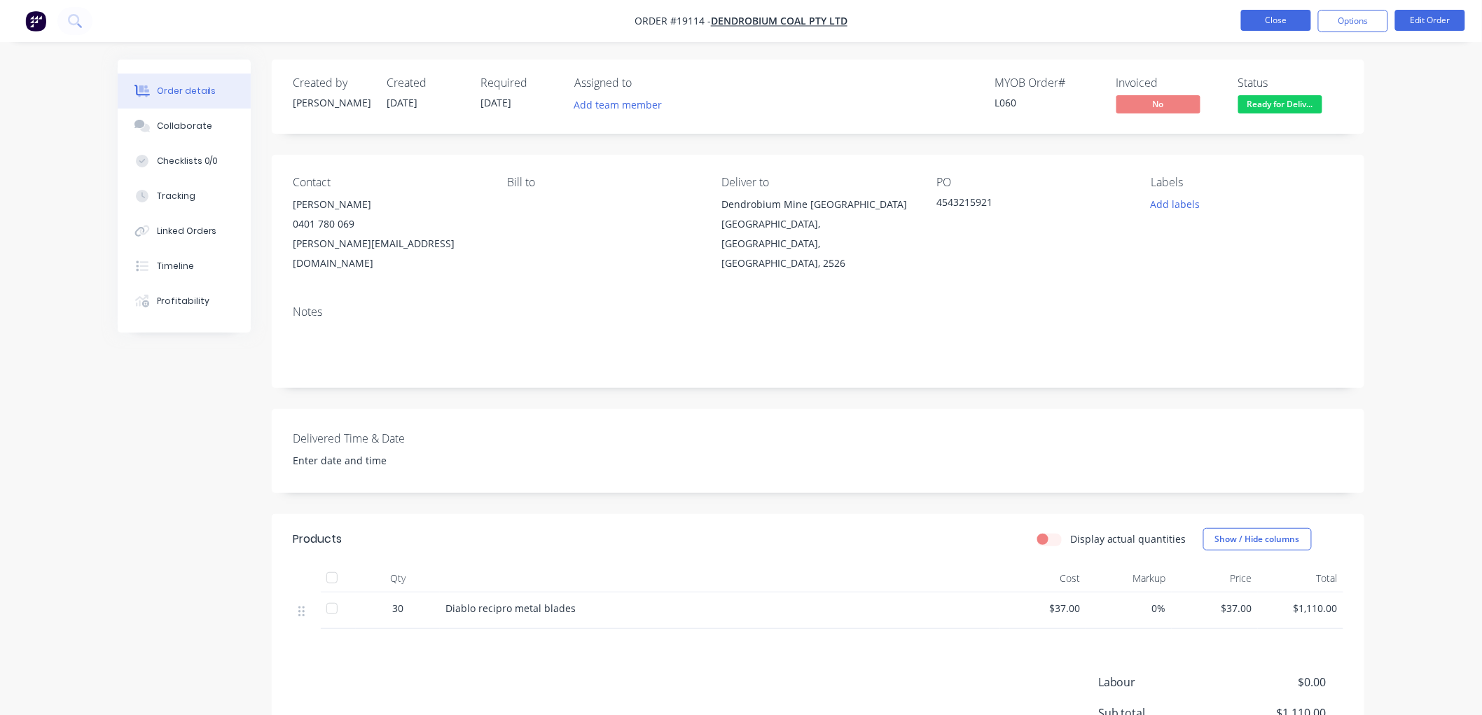
click at [1265, 20] on button "Close" at bounding box center [1276, 20] width 70 height 21
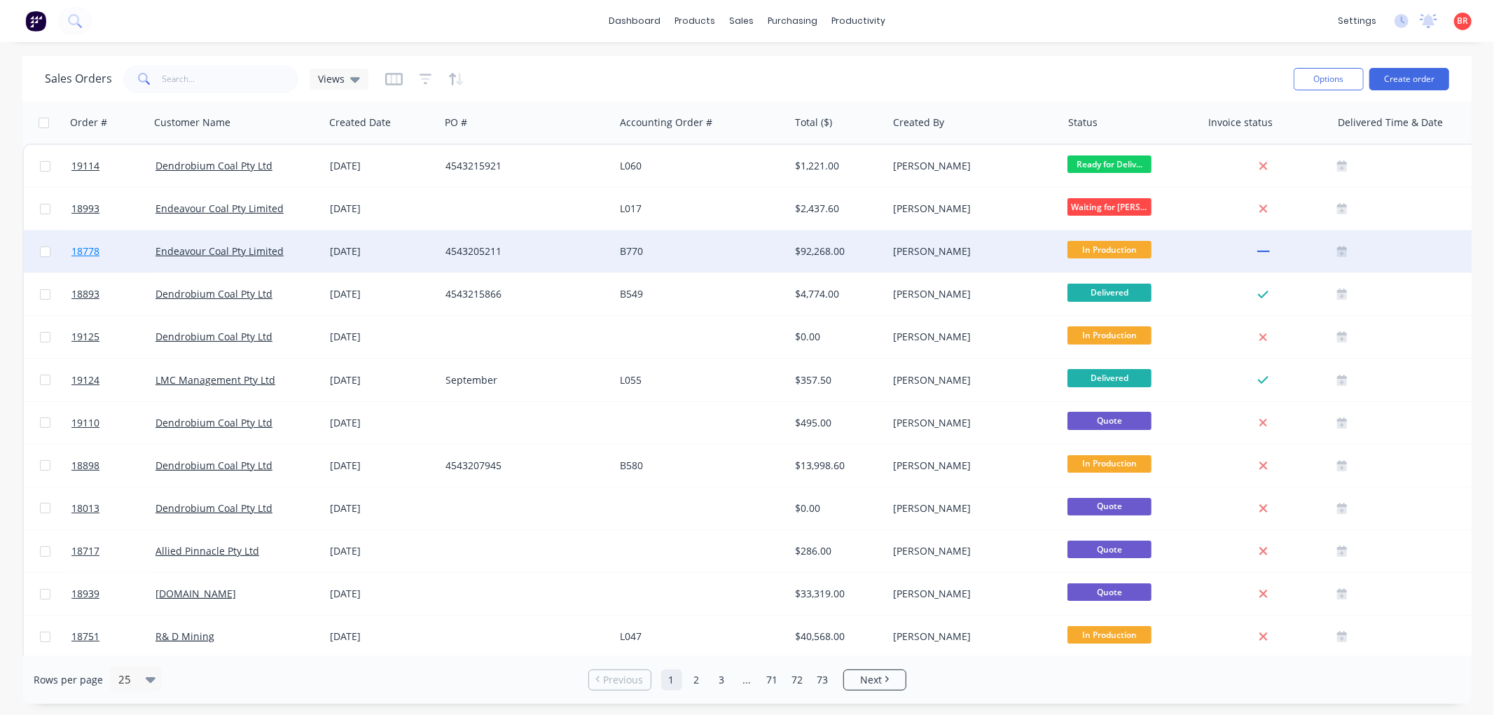
click at [87, 254] on span "18778" at bounding box center [85, 251] width 28 height 14
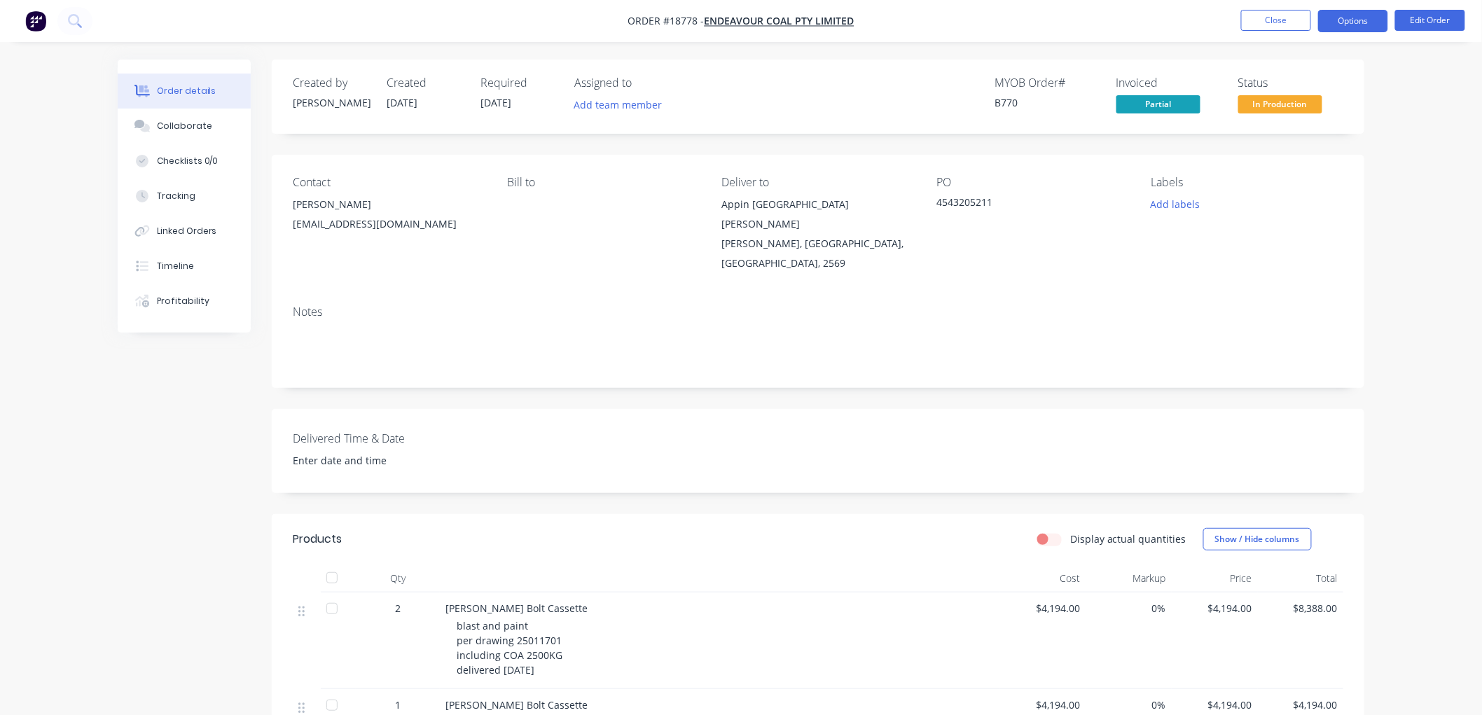
click at [1367, 20] on button "Options" at bounding box center [1353, 21] width 70 height 22
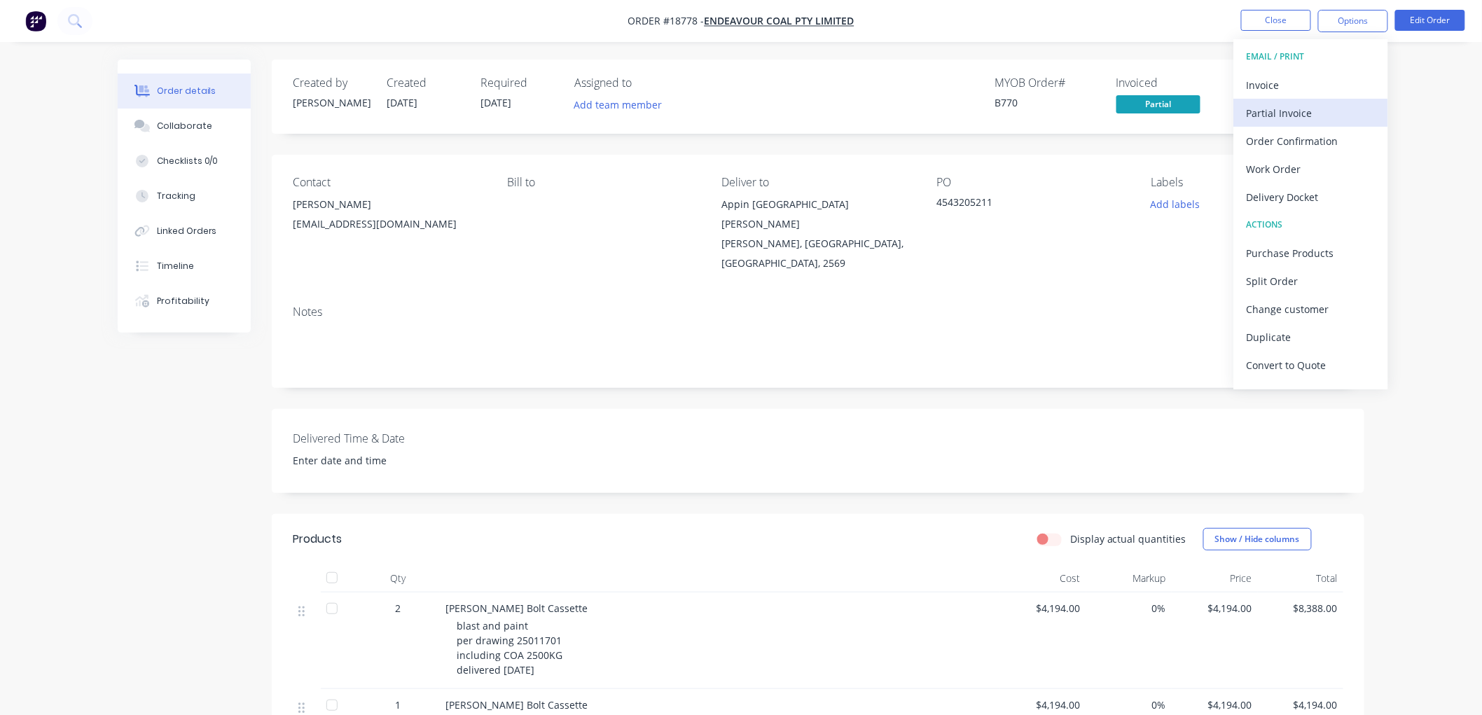
click at [1277, 110] on div "Partial Invoice" at bounding box center [1311, 113] width 129 height 20
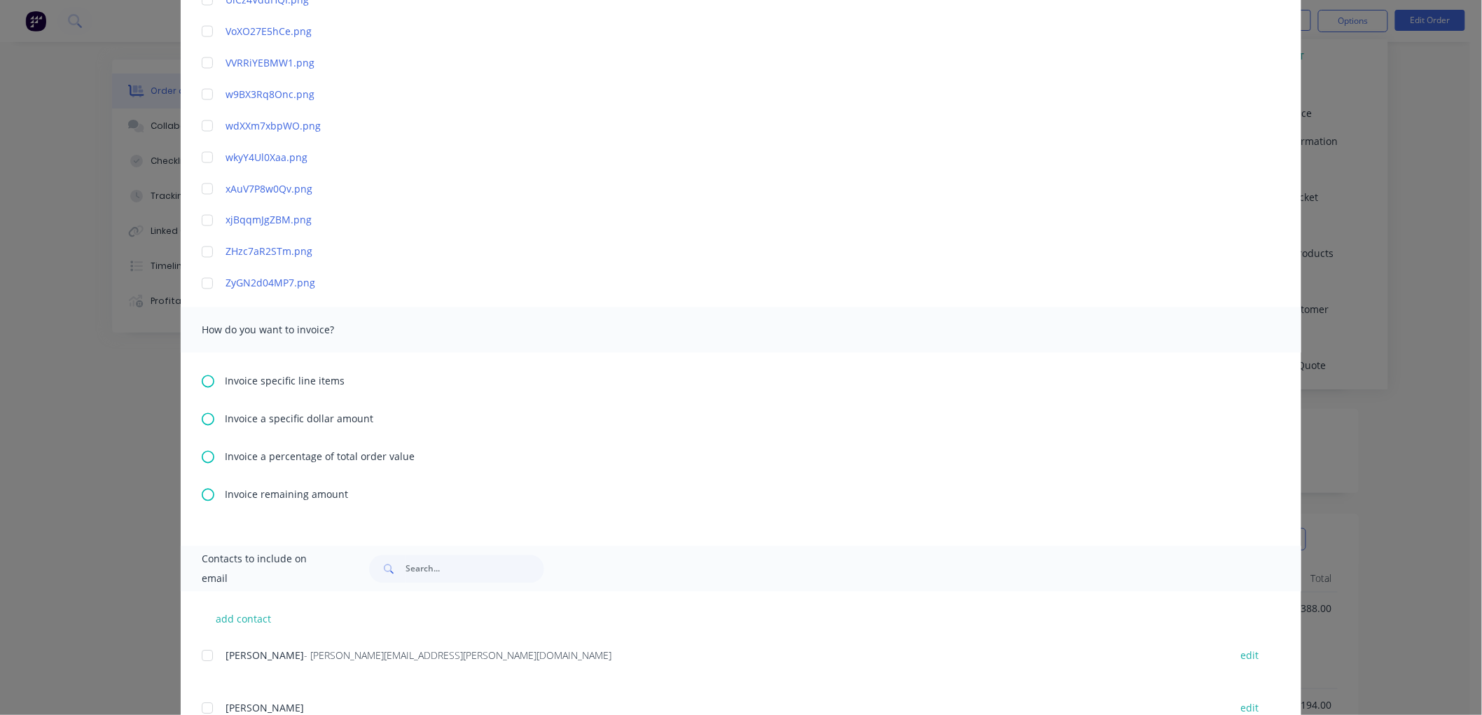
scroll to position [3268, 0]
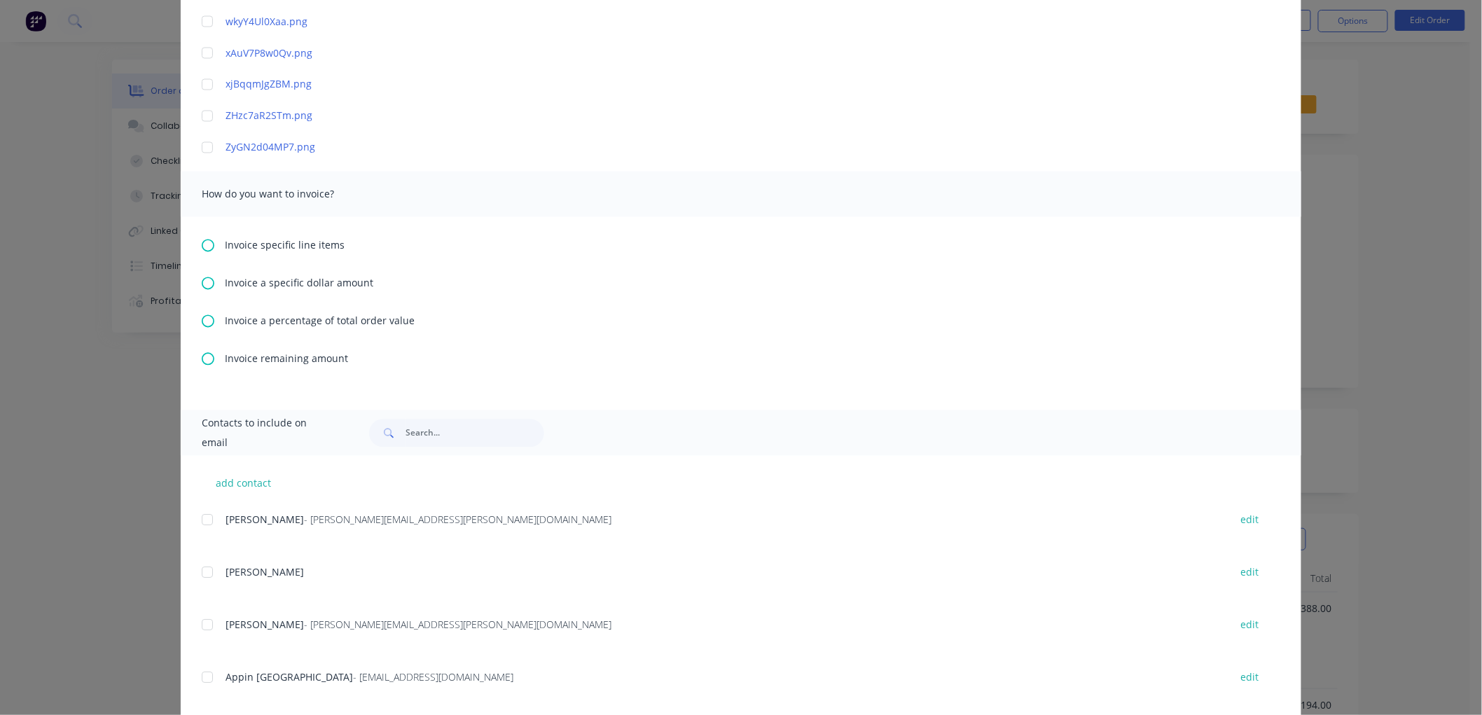
click at [203, 242] on icon at bounding box center [208, 246] width 13 height 13
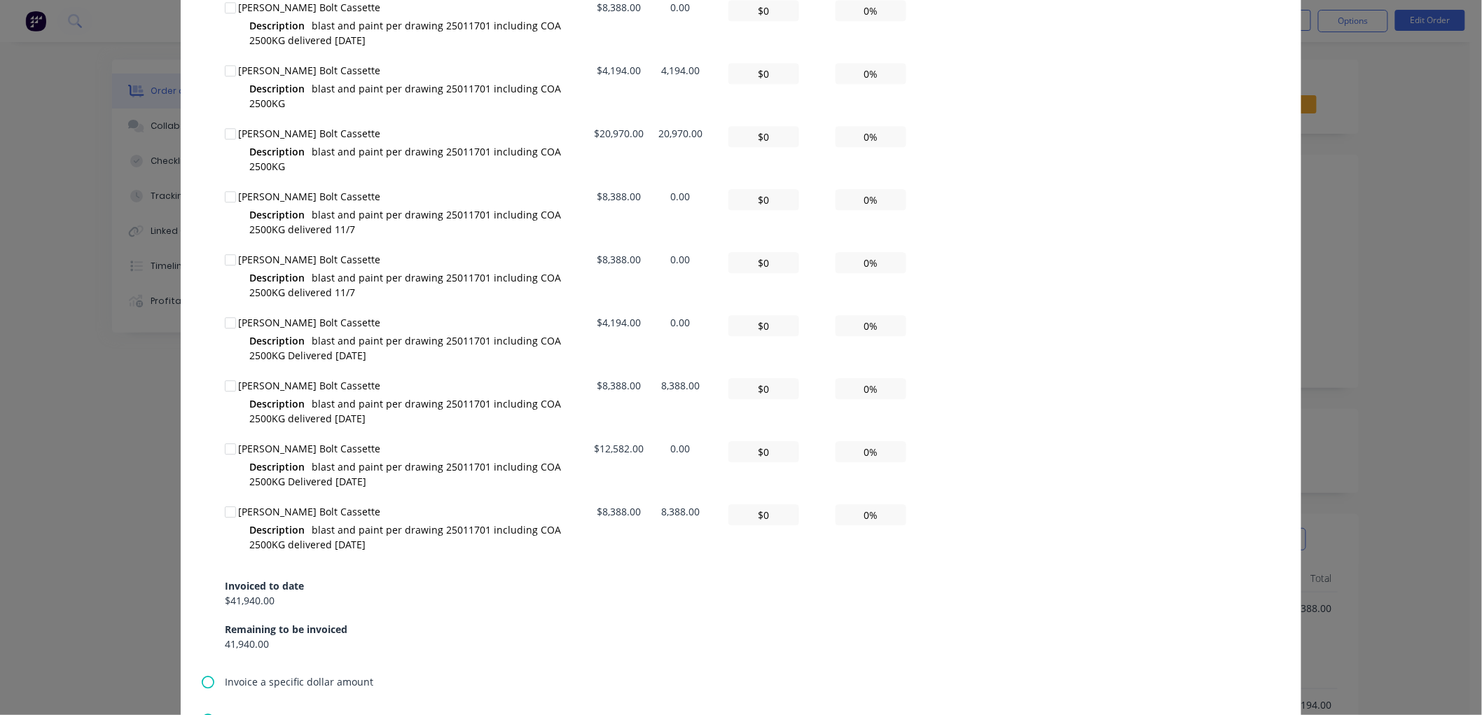
scroll to position [3735, 0]
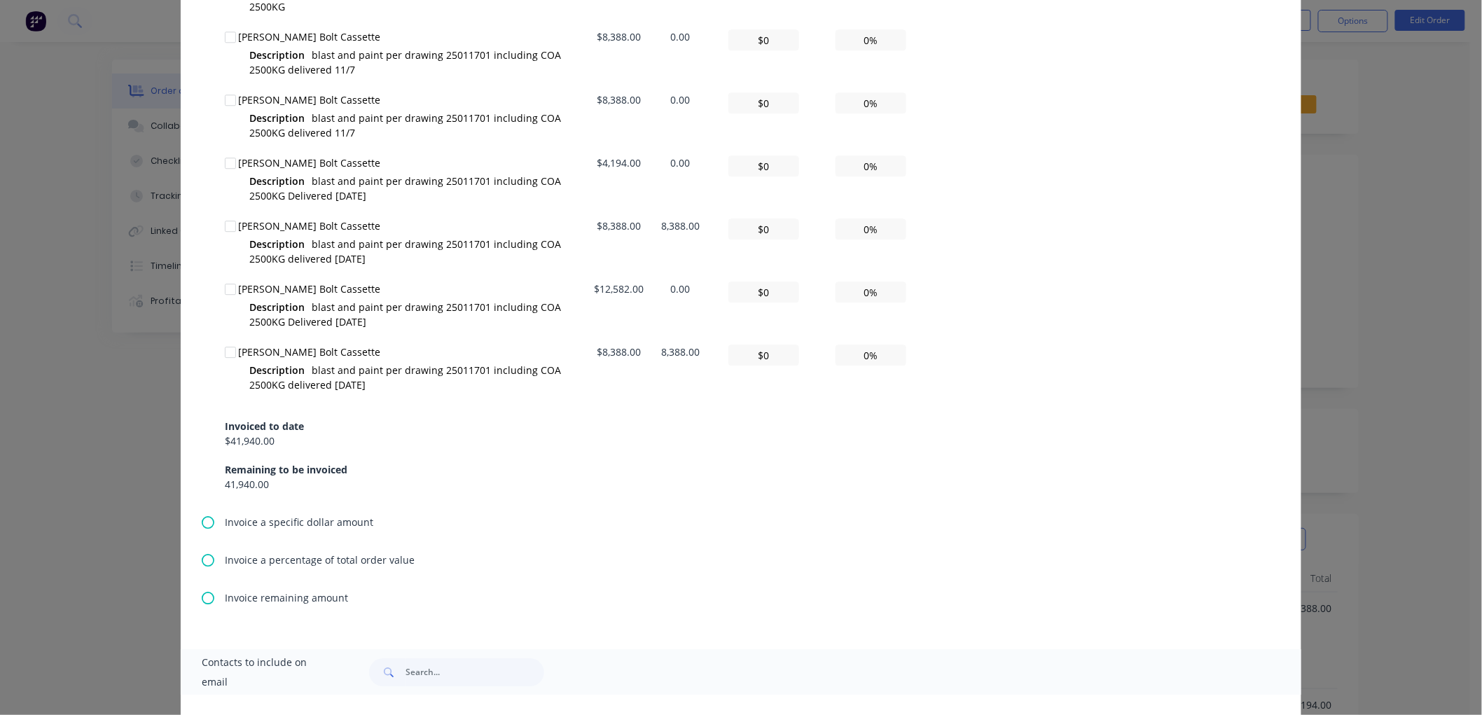
click at [228, 338] on div at bounding box center [230, 352] width 28 height 28
click at [770, 345] on input "$0" at bounding box center [763, 355] width 71 height 21
type textarea "Please find invoice attached for processing. Thank you very much. [PERSON_NAME]…"
type input "$8"
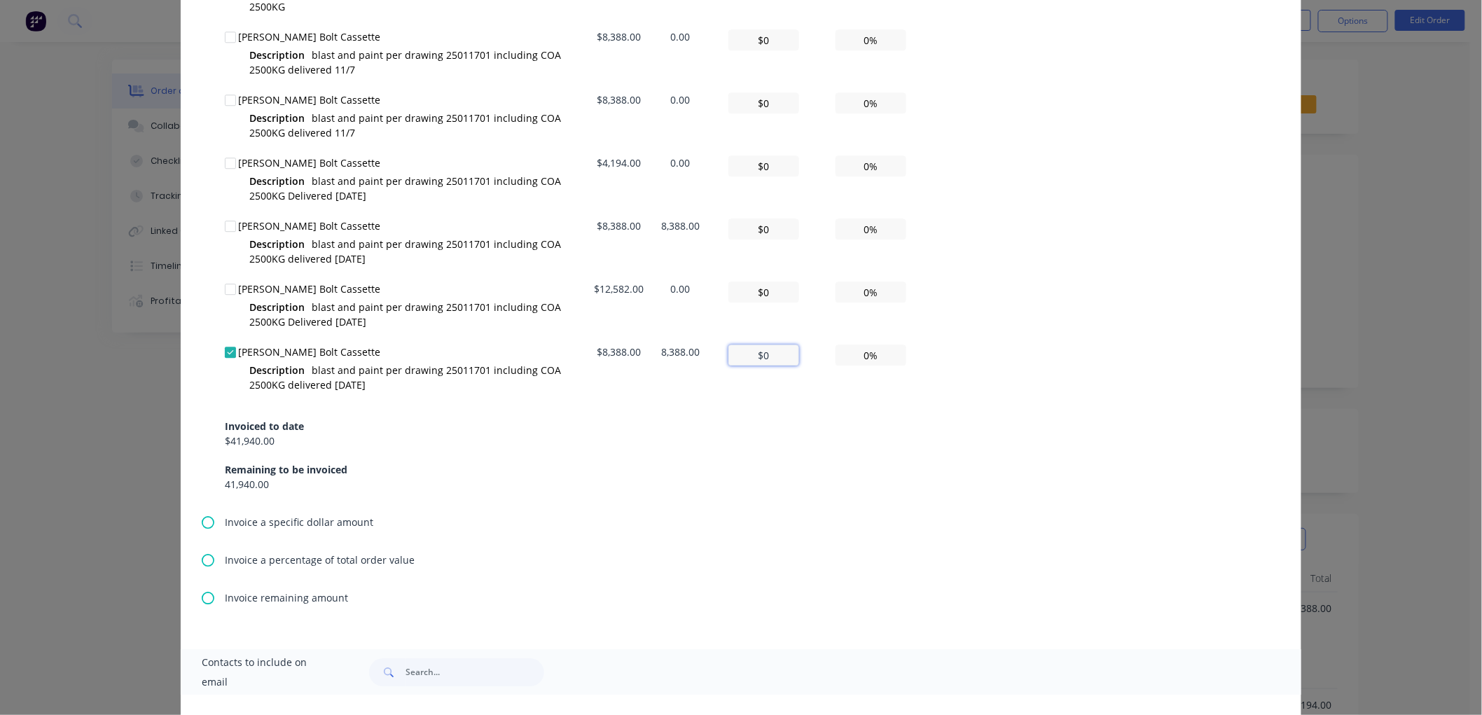
type input "0.10%"
type textarea "Please find invoice attached for processing. Thank you very much. [PERSON_NAME]…"
type input "$83"
type input "0.99%"
type textarea "Please find invoice attached for processing. Thank you very much. [PERSON_NAME]…"
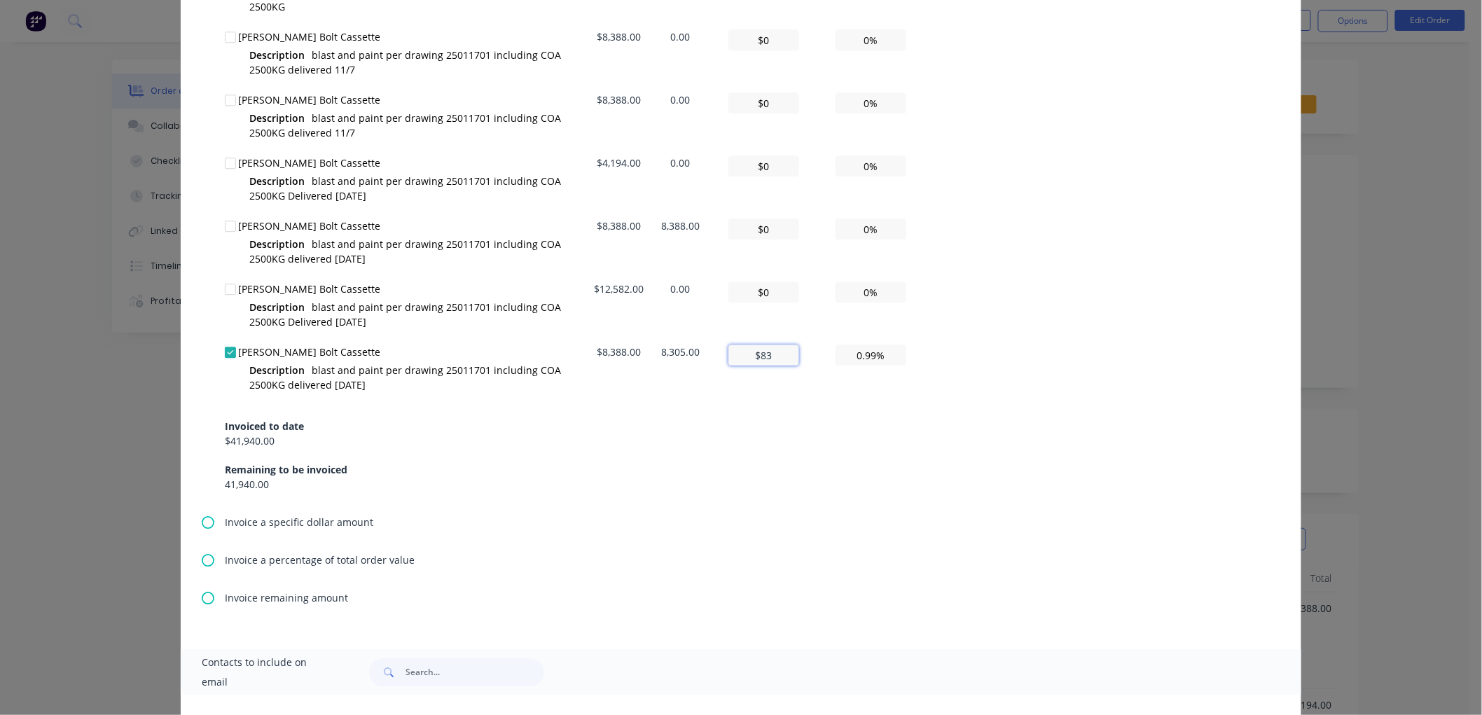
type input "$838"
type input "9.99%"
type textarea "Please find invoice attached for processing. Thank you very much. [PERSON_NAME]…"
type input "$8,388"
type input "100.00%"
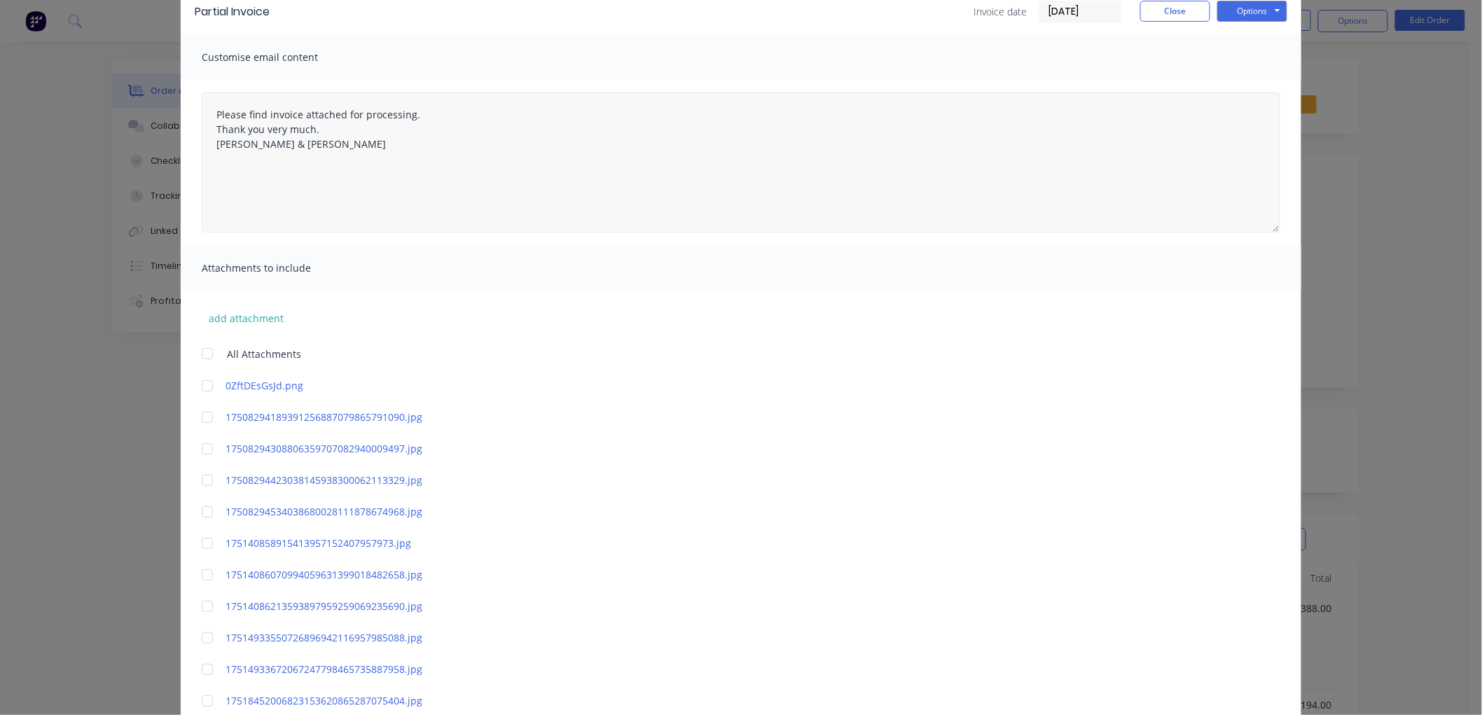
scroll to position [0, 0]
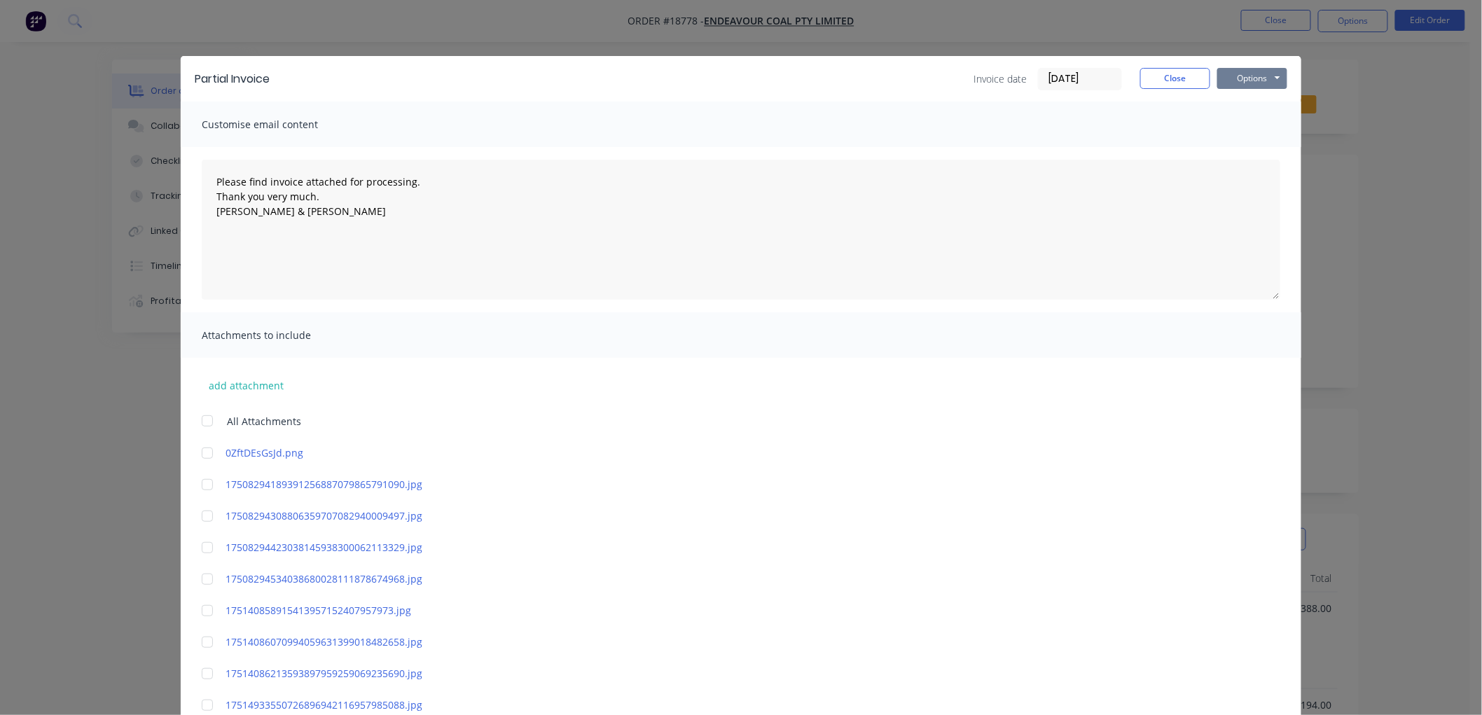
type input "$8,388"
type textarea "Please find invoice attached for processing. Thank you very much. [PERSON_NAME]…"
type input "$8,388"
click at [1228, 80] on button "Options" at bounding box center [1252, 78] width 70 height 21
type textarea "Please find invoice attached for processing. Thank you very much. [PERSON_NAME]…"
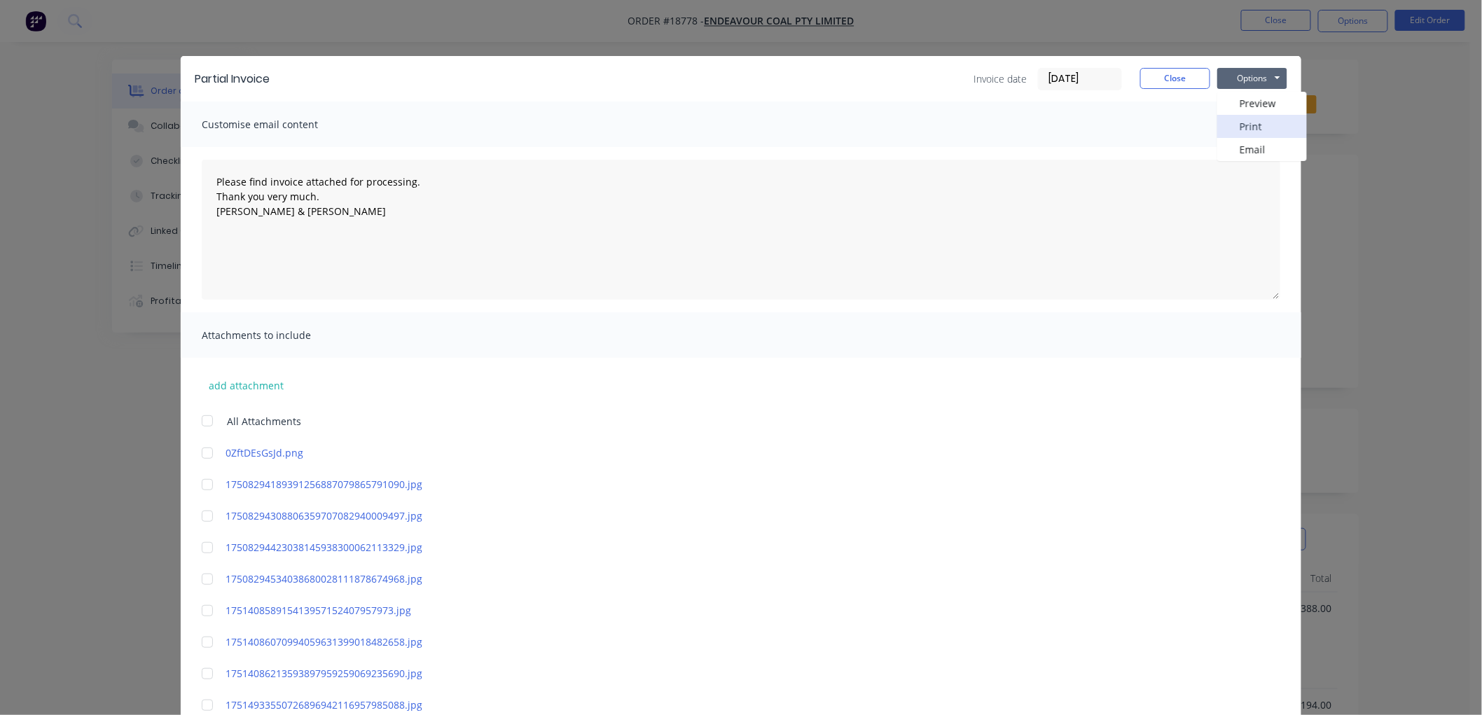
click at [1244, 120] on button "Print" at bounding box center [1262, 126] width 90 height 23
type textarea "Please find invoice attached for processing. Thank you very much. [PERSON_NAME]…"
click at [1172, 83] on button "Close" at bounding box center [1175, 78] width 70 height 21
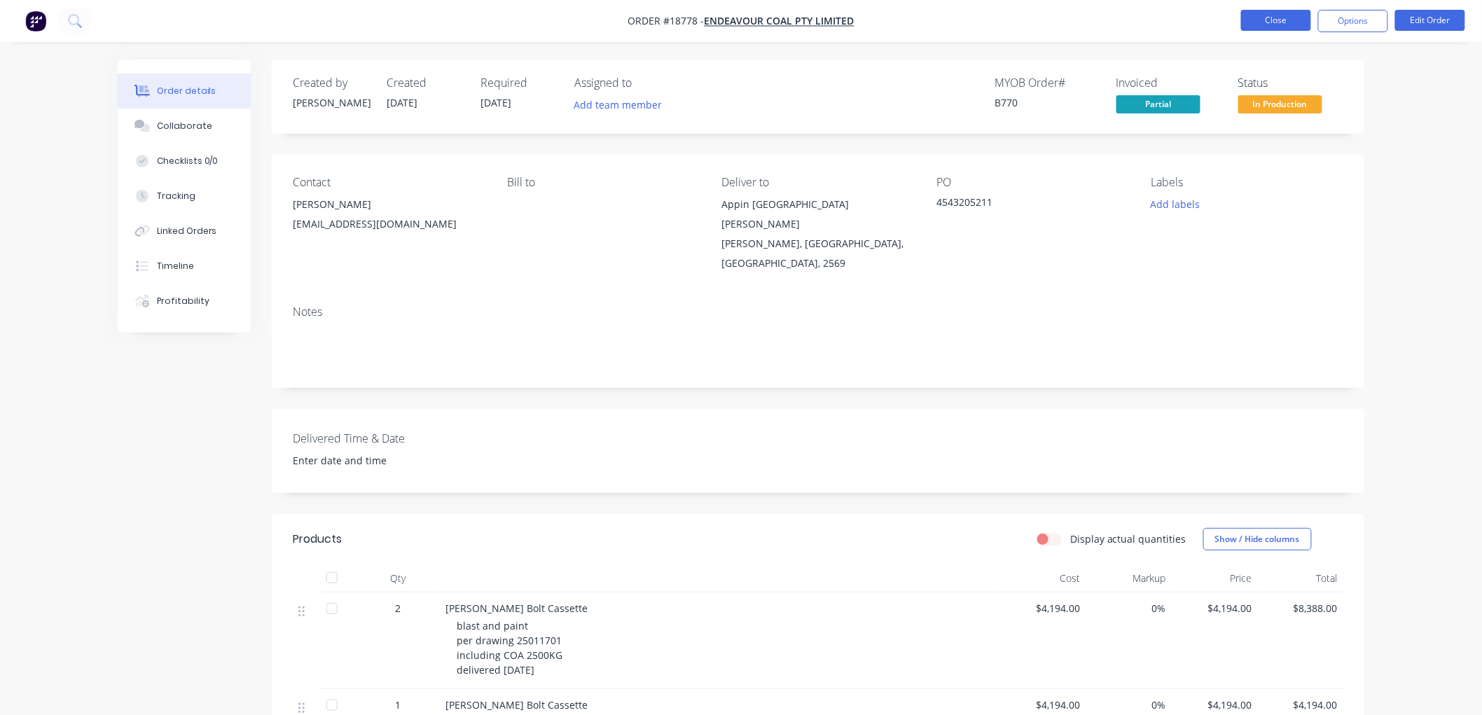
click at [1278, 28] on button "Close" at bounding box center [1276, 20] width 70 height 21
